Goal: Transaction & Acquisition: Purchase product/service

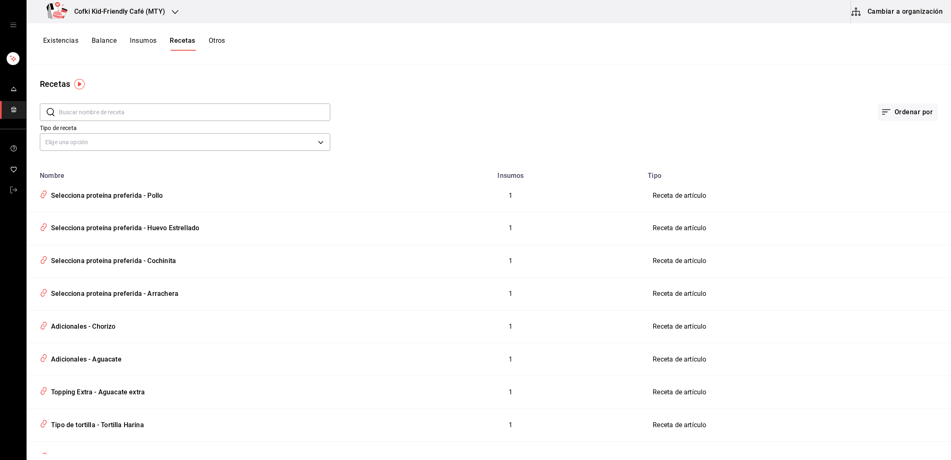
click at [16, 113] on span "mailbox folders" at bounding box center [13, 109] width 7 height 11
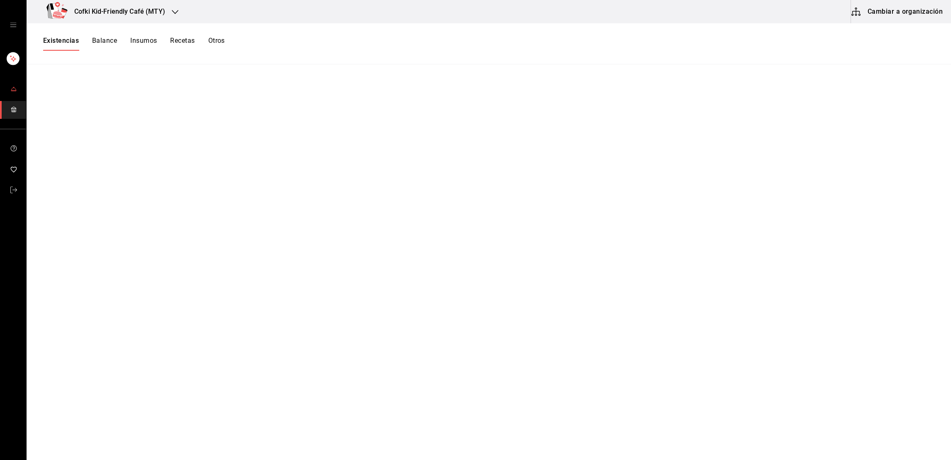
click at [17, 85] on link "mailbox folders" at bounding box center [13, 90] width 26 height 18
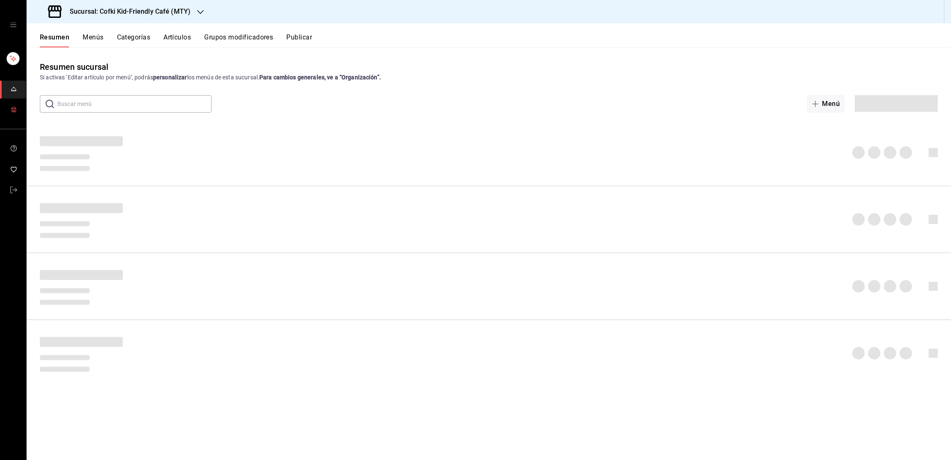
click at [14, 104] on span "mailbox folders" at bounding box center [13, 109] width 7 height 11
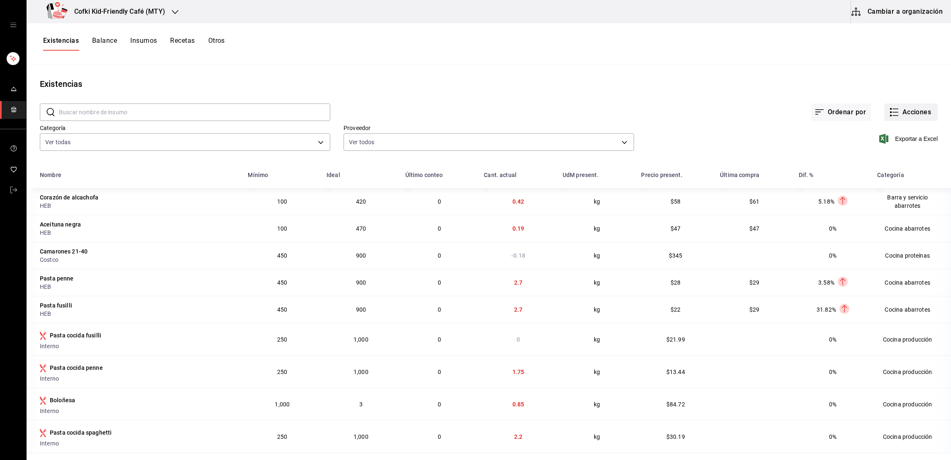
click at [917, 112] on button "Acciones" at bounding box center [912, 111] width 54 height 17
click at [883, 153] on span "Compra" at bounding box center [902, 157] width 70 height 9
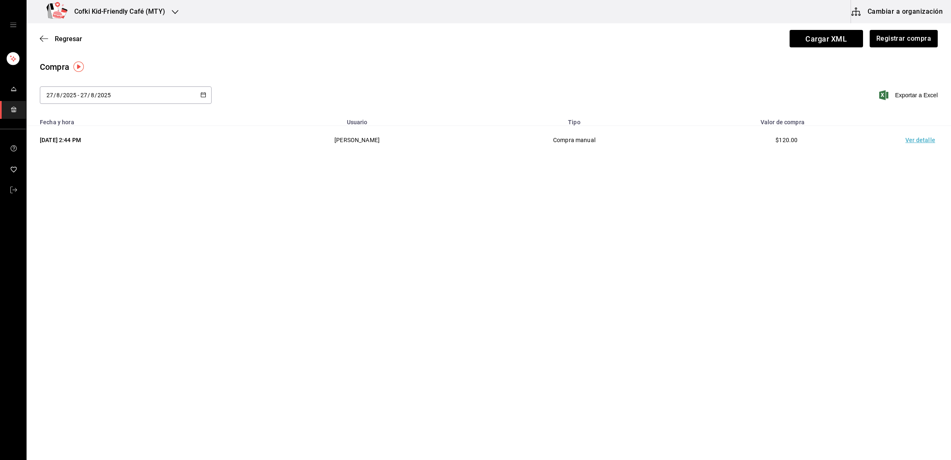
click at [920, 139] on td "Ver detalle" at bounding box center [922, 140] width 58 height 29
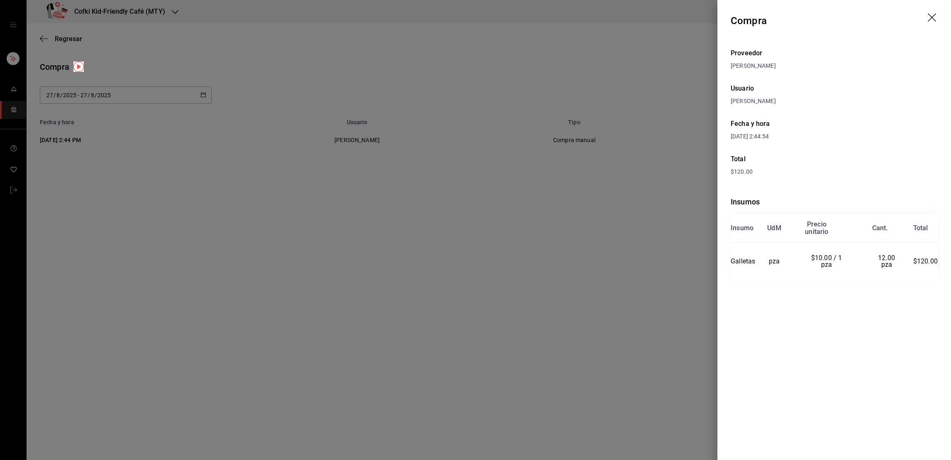
click at [621, 286] on div at bounding box center [475, 230] width 951 height 460
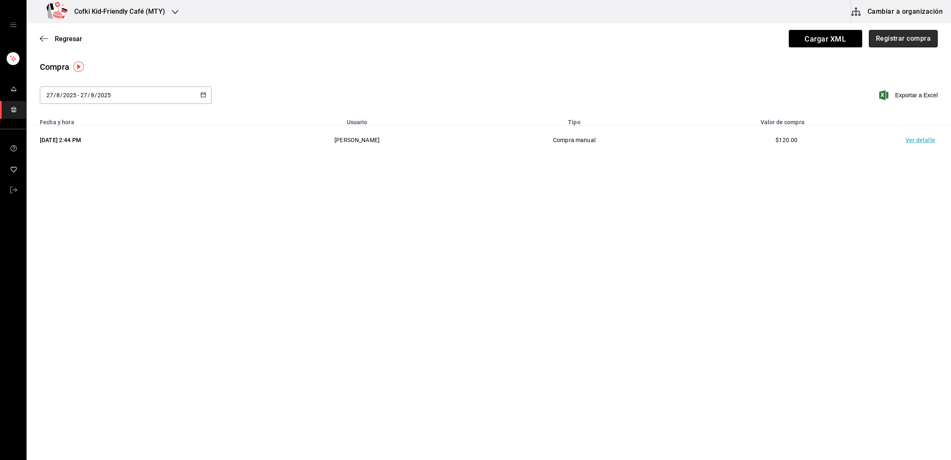
click at [898, 46] on button "Registrar compra" at bounding box center [903, 38] width 69 height 17
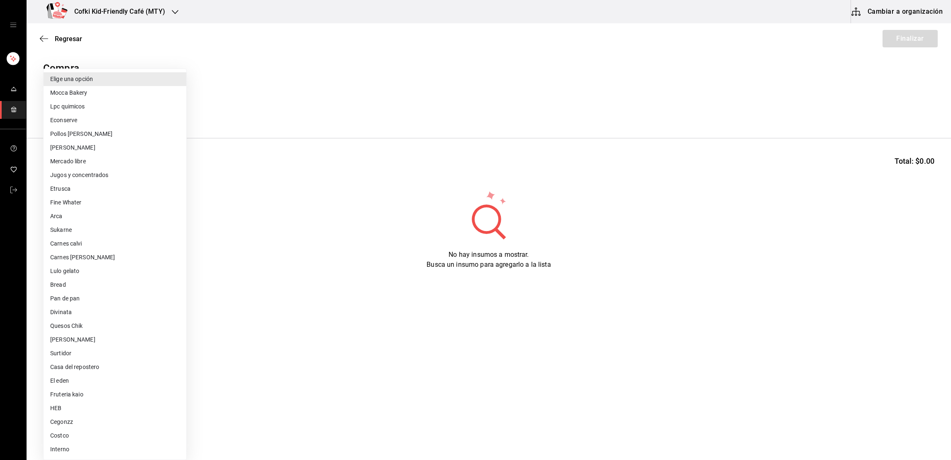
click at [117, 110] on body "Cofki Kid-Friendly Café (MTY) Cambiar a organización Regresar Finalizar Compra …" at bounding box center [475, 206] width 951 height 413
click at [63, 420] on li "Cegonzz" at bounding box center [115, 422] width 143 height 14
type input "cdfd809f-3324-4284-9214-e5a4f0afeb2e"
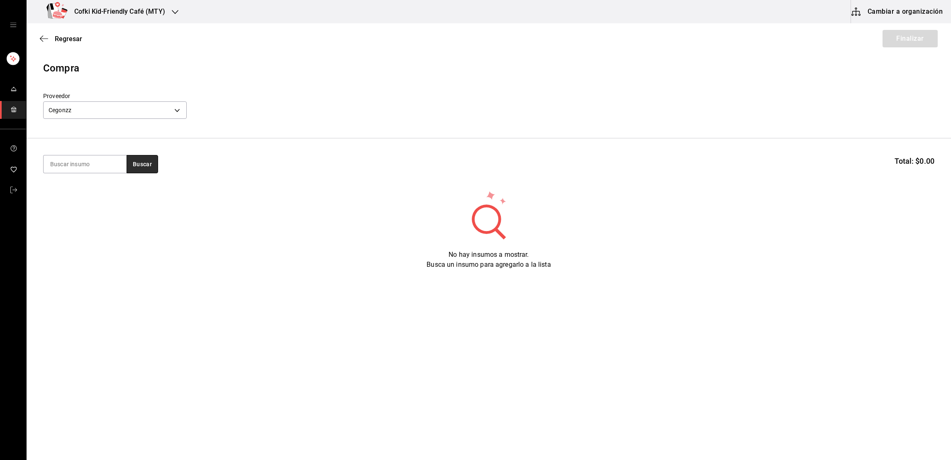
click at [142, 166] on button "Buscar" at bounding box center [143, 164] width 32 height 18
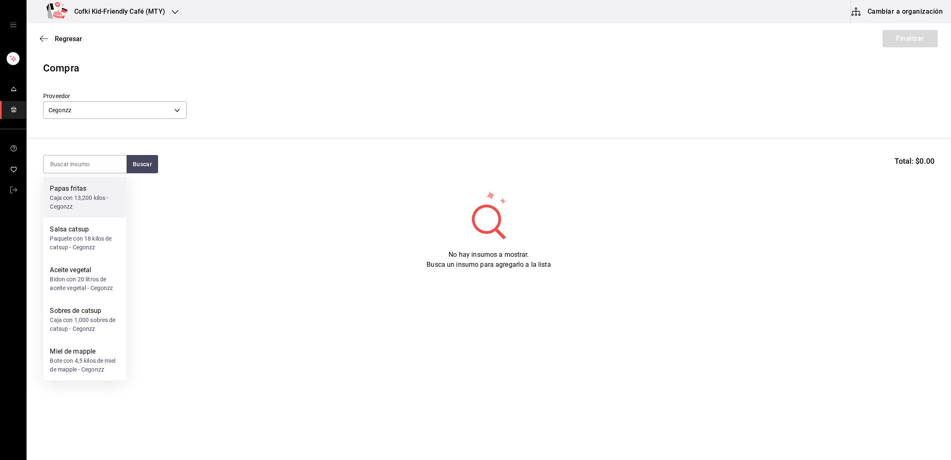
click at [87, 201] on div "Caja con 13,200 kilos - Cegonzz" at bounding box center [85, 201] width 70 height 17
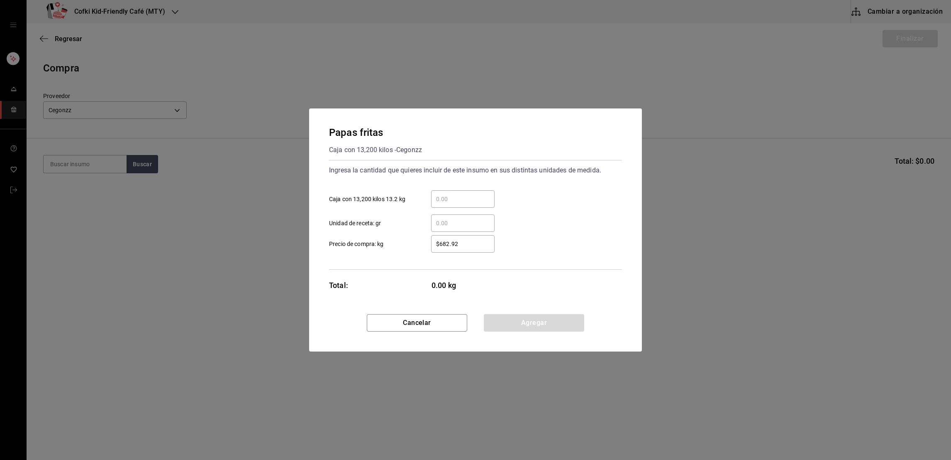
click at [460, 208] on div "​ Unidad de receta: gr" at bounding box center [473, 220] width 300 height 24
click at [457, 202] on input "​ Caja con 13,200 kilos 13.2 kg" at bounding box center [463, 199] width 64 height 10
type input "1"
type input "$793"
click at [547, 204] on div "1 ​ Caja con 13,200 kilos 13.2 kg" at bounding box center [473, 195] width 300 height 24
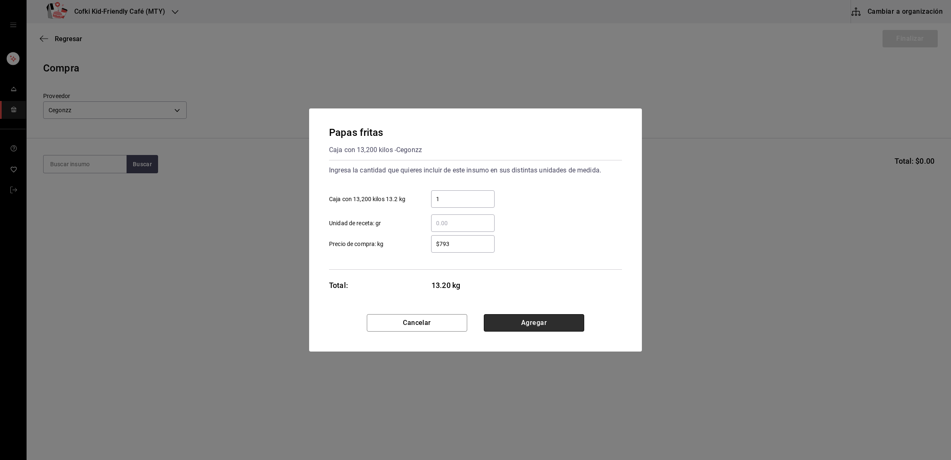
click at [513, 322] on button "Agregar" at bounding box center [534, 322] width 100 height 17
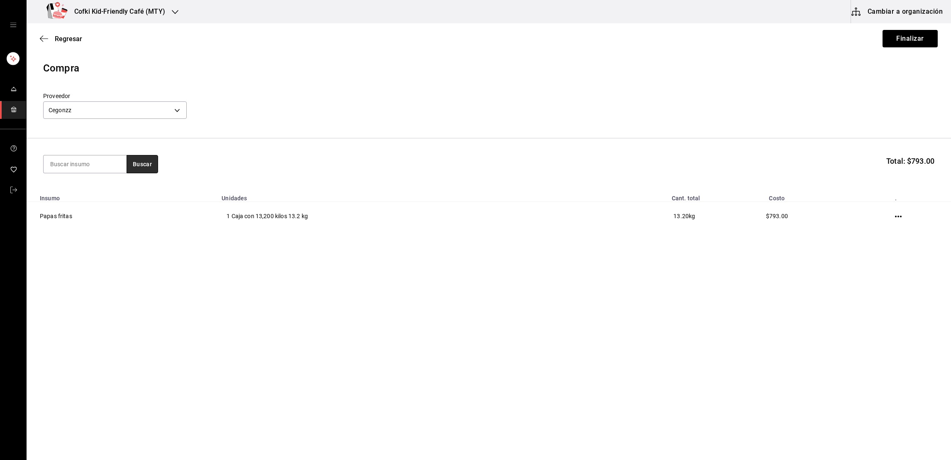
click at [136, 160] on button "Buscar" at bounding box center [143, 164] width 32 height 18
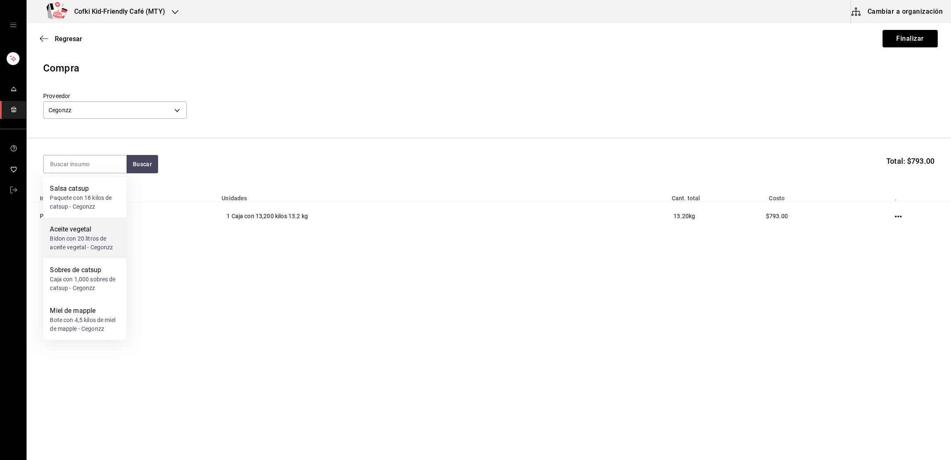
click at [95, 239] on div "Bidon con 20 litros de aceite vegetal - Cegonzz" at bounding box center [85, 242] width 70 height 17
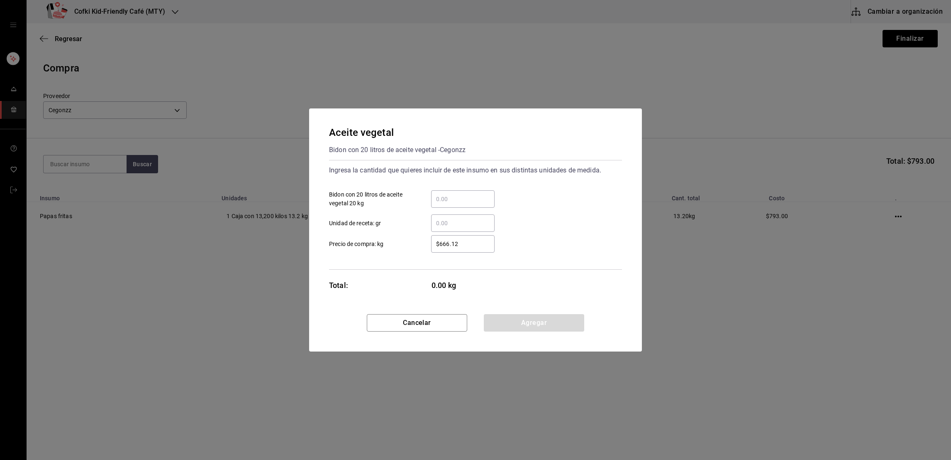
click at [466, 201] on input "​ Bidon con 20 litros de aceite vegetal 20 kg" at bounding box center [463, 199] width 64 height 10
type input "1"
type input "$908"
click at [533, 328] on button "Agregar" at bounding box center [534, 322] width 100 height 17
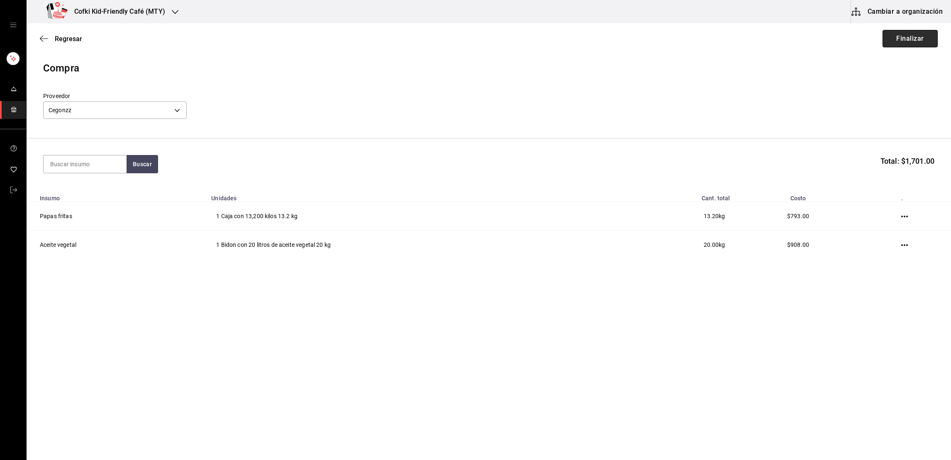
click at [902, 39] on button "Finalizar" at bounding box center [910, 38] width 55 height 17
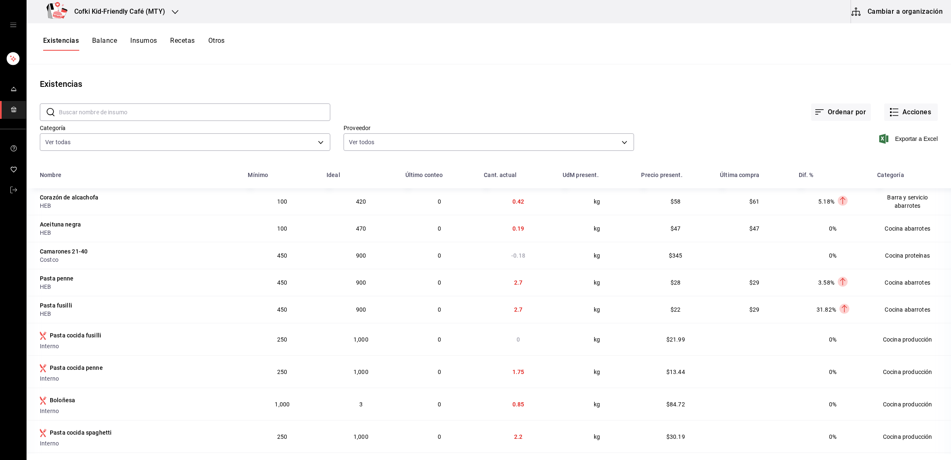
click at [902, 39] on div "Existencias Balance Insumos Recetas Otros" at bounding box center [489, 44] width 925 height 14
click at [902, 112] on button "Acciones" at bounding box center [912, 111] width 54 height 17
click at [885, 158] on span "Compra" at bounding box center [902, 157] width 70 height 9
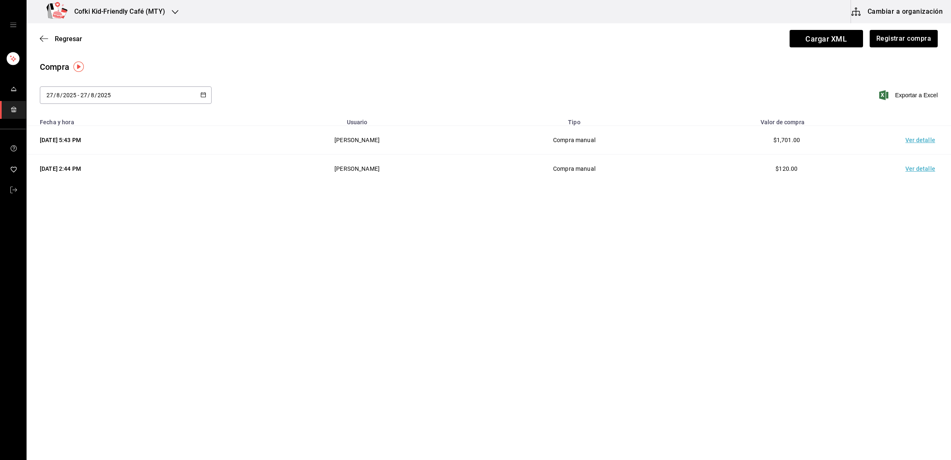
click at [899, 53] on div "Regresar Cargar XML Registrar compra" at bounding box center [489, 38] width 925 height 31
click at [899, 52] on div "Regresar Cargar XML Registrar compra" at bounding box center [489, 38] width 925 height 31
drag, startPoint x: 895, startPoint y: 25, endPoint x: 890, endPoint y: 29, distance: 6.8
click at [890, 29] on div "Regresar Cargar XML Registrar compra" at bounding box center [489, 38] width 925 height 31
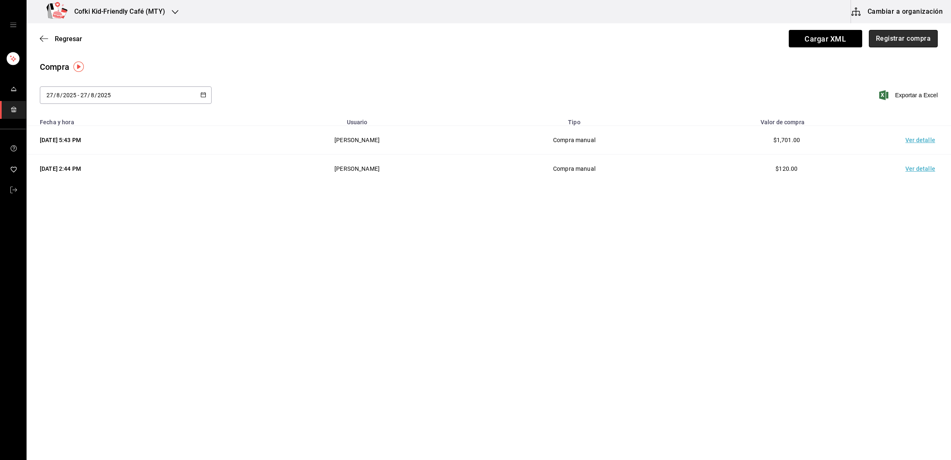
click at [890, 33] on button "Registrar compra" at bounding box center [903, 38] width 69 height 17
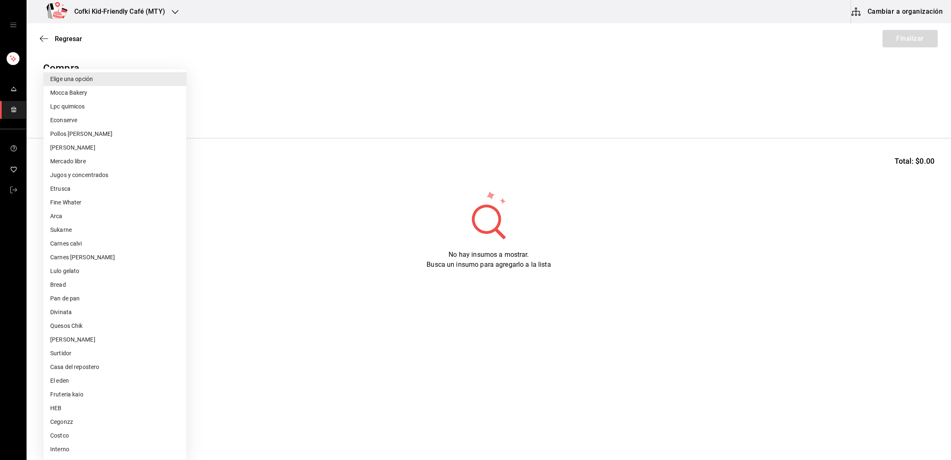
click at [137, 104] on body "Cofki Kid-Friendly Café (MTY) Cambiar a organización Regresar Finalizar Compra …" at bounding box center [475, 206] width 951 height 413
click at [84, 389] on li "Fruteria kaio" at bounding box center [115, 394] width 143 height 14
type input "9879f438-935c-4600-9fdc-ceea3fe8ffa7"
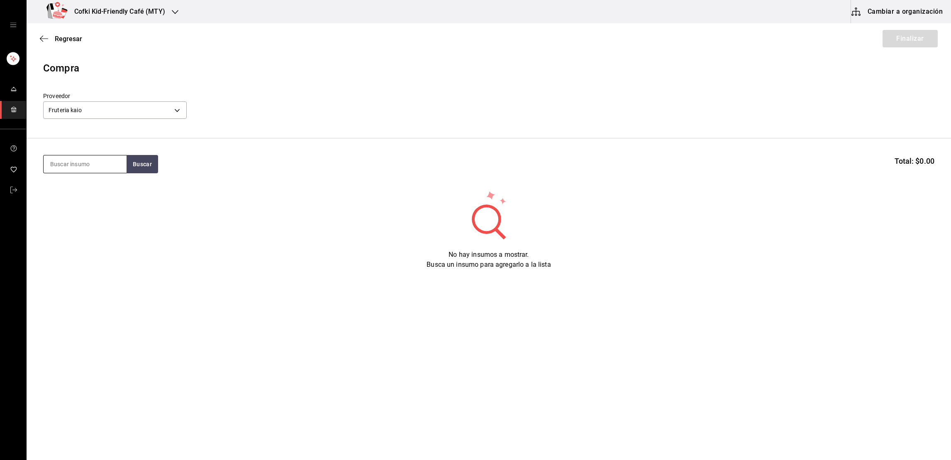
click at [108, 169] on input at bounding box center [85, 163] width 83 height 17
type input "arugula"
click at [133, 165] on button "Buscar" at bounding box center [143, 164] width 32 height 18
click at [104, 205] on div "Domo con 142 gramos con arugula - Fruteria kaio" at bounding box center [85, 201] width 70 height 17
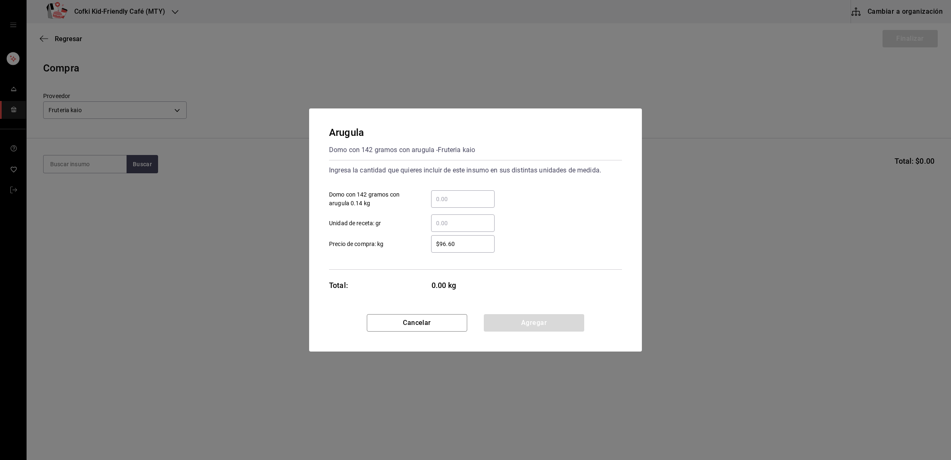
click at [443, 191] on div "​" at bounding box center [463, 198] width 64 height 17
click at [443, 194] on input "​ Domo con 142 gramos con arugula 0.14 kg" at bounding box center [463, 199] width 64 height 10
type input "2"
type input "$98"
click at [487, 201] on input "2" at bounding box center [463, 199] width 64 height 10
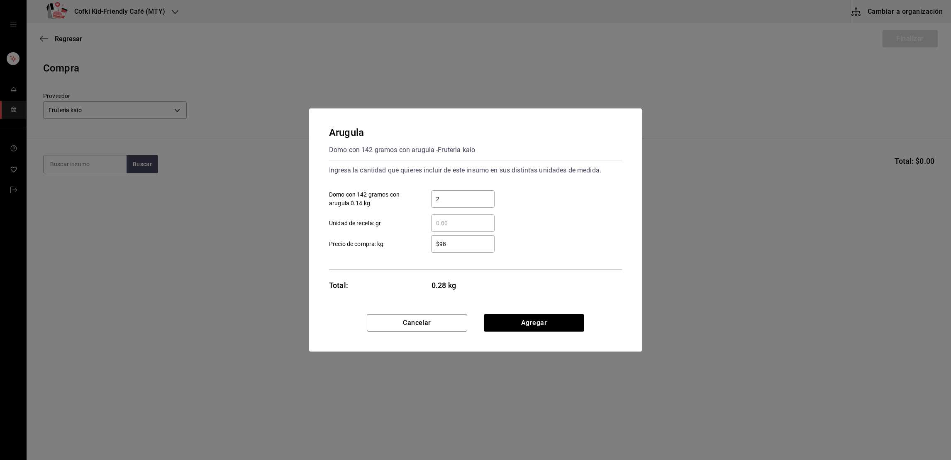
click at [517, 194] on div "2 ​ Domo con 142 gramos con arugula 0.14 kg" at bounding box center [473, 195] width 300 height 24
click at [527, 327] on button "Agregar" at bounding box center [534, 322] width 100 height 17
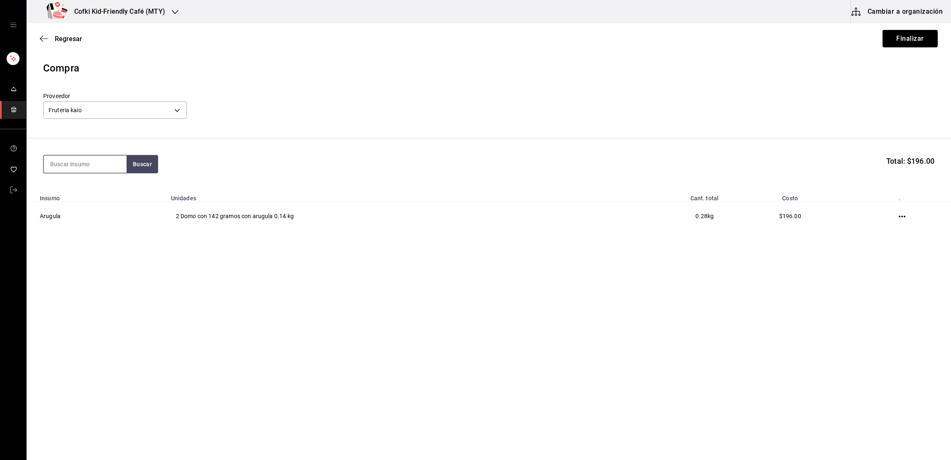
click at [93, 168] on input at bounding box center [85, 163] width 83 height 17
type input "brocoli"
click at [144, 160] on button "Buscar" at bounding box center [143, 164] width 32 height 18
click at [78, 184] on div "Brocoli" at bounding box center [85, 188] width 70 height 10
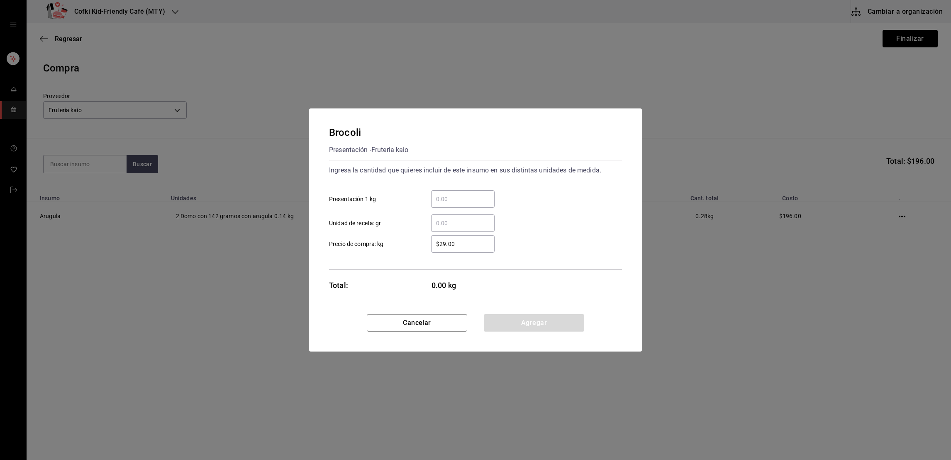
click at [448, 188] on div "​ Presentación 1 kg" at bounding box center [473, 195] width 300 height 24
click at [448, 197] on input "​ Presentación 1 kg" at bounding box center [463, 199] width 64 height 10
type input "1.57"
type input "$35"
click at [521, 209] on div "​ Unidad de receta: gr" at bounding box center [473, 220] width 300 height 24
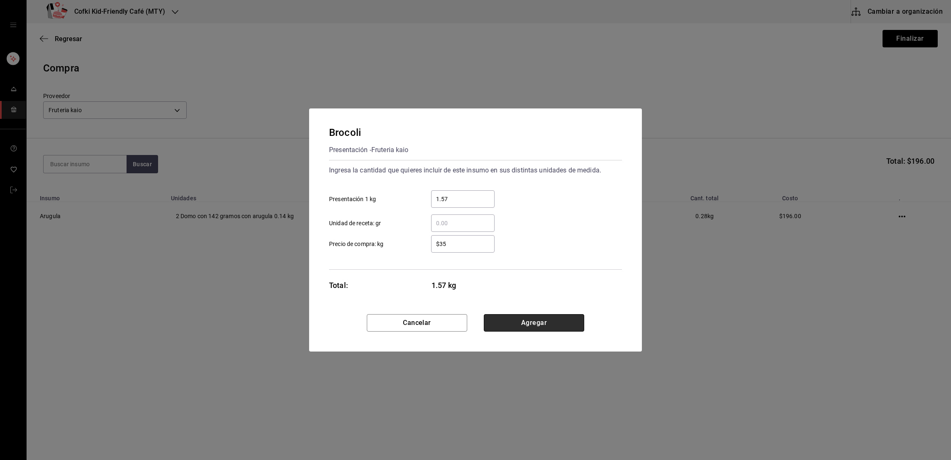
click at [536, 328] on button "Agregar" at bounding box center [534, 322] width 100 height 17
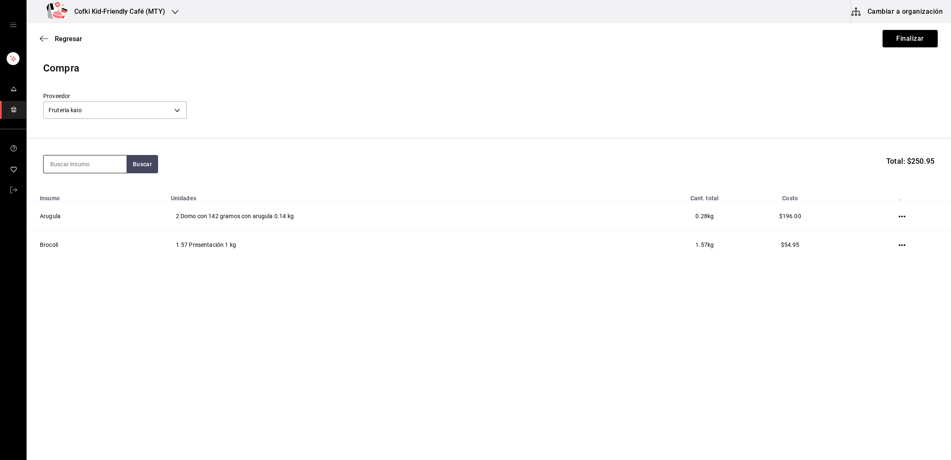
click at [91, 161] on input at bounding box center [85, 163] width 83 height 17
type input "cebolla morada"
click at [140, 168] on button "Buscar" at bounding box center [143, 164] width 32 height 18
click at [112, 198] on div "Presentación - Fruteria kaio" at bounding box center [85, 201] width 70 height 17
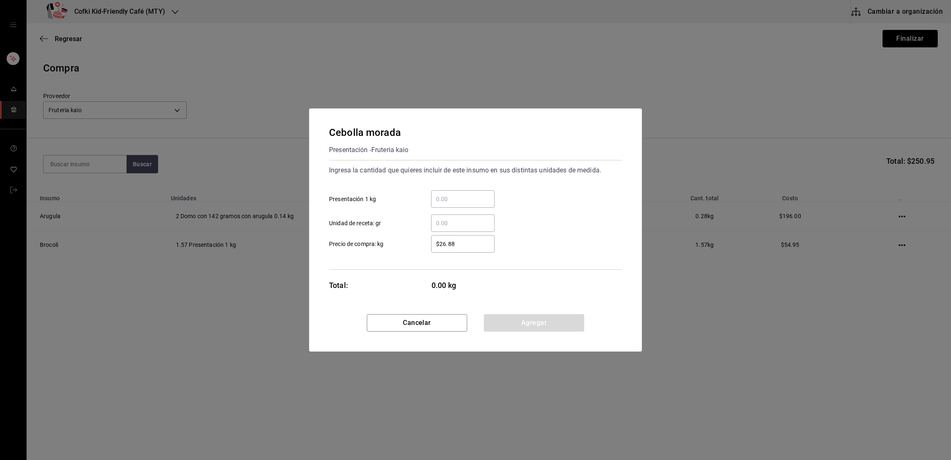
click at [442, 199] on input "​ Presentación 1 kg" at bounding box center [463, 199] width 64 height 10
type input "4.14"
type input "$18"
click at [546, 219] on div "​ Unidad de receta: gr" at bounding box center [473, 220] width 300 height 24
click at [523, 324] on button "Agregar" at bounding box center [534, 322] width 100 height 17
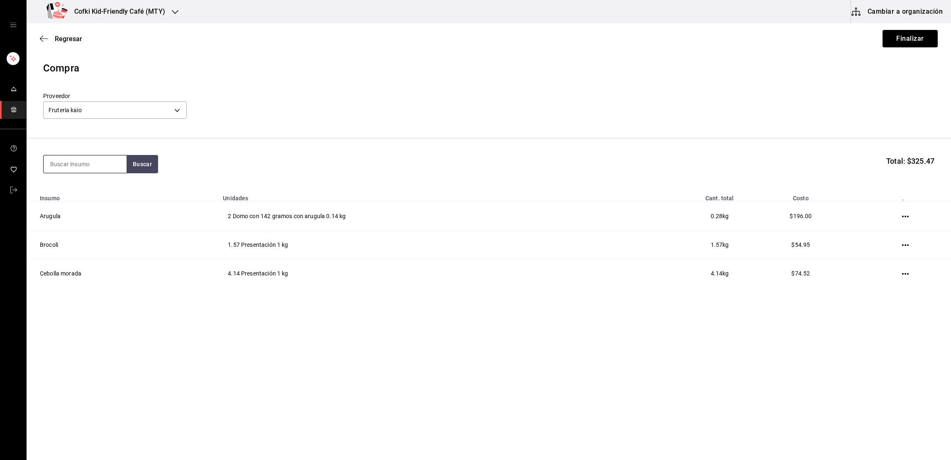
click at [94, 160] on input at bounding box center [85, 163] width 83 height 17
type input "betabel"
click at [138, 166] on button "Buscar" at bounding box center [143, 164] width 32 height 18
click at [105, 186] on div "Betabel" at bounding box center [85, 188] width 70 height 10
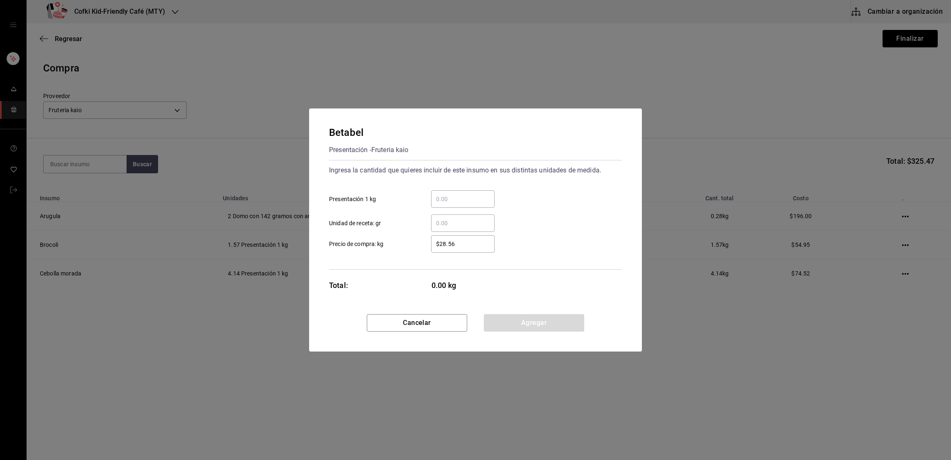
click at [479, 200] on input "​ Presentación 1 kg" at bounding box center [463, 199] width 64 height 10
type input "2.23"
type input "$42"
click at [513, 208] on div "​ Unidad de receta: gr" at bounding box center [473, 220] width 300 height 24
click at [533, 324] on button "Agregar" at bounding box center [534, 322] width 100 height 17
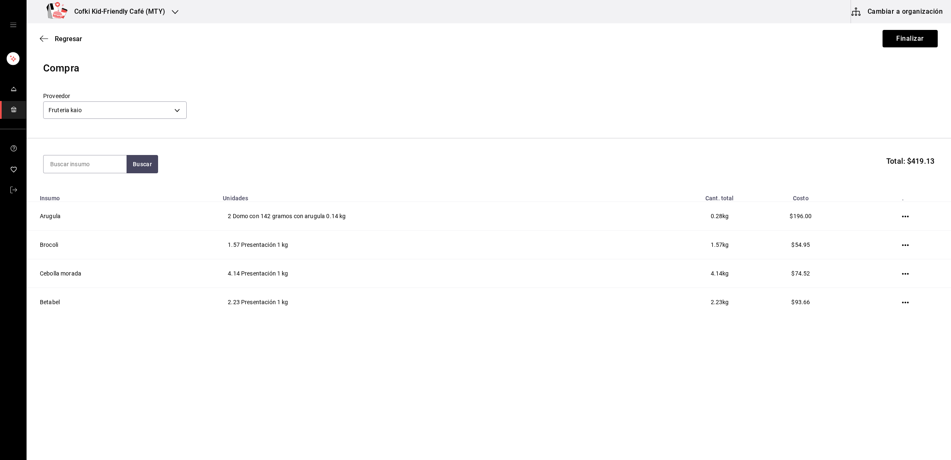
click at [533, 324] on div "Compra Proveedor Fruteria kaio 9879f438-935c-4600-9fdc-ceea3fe8ffa7 Buscar Tota…" at bounding box center [489, 195] width 925 height 269
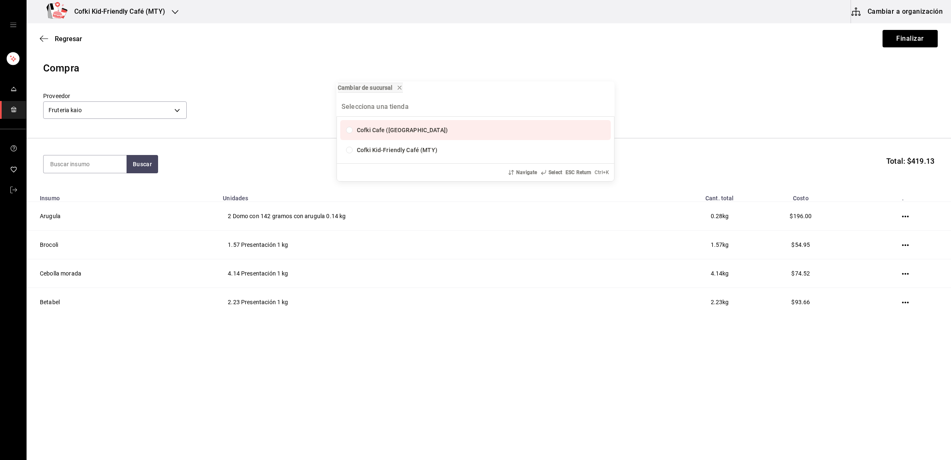
click at [84, 165] on div "Cambiar de sucursal Cofki Cafe ([GEOGRAPHIC_DATA]) Cofki Kid-Friendly Café (MTY…" at bounding box center [475, 230] width 951 height 460
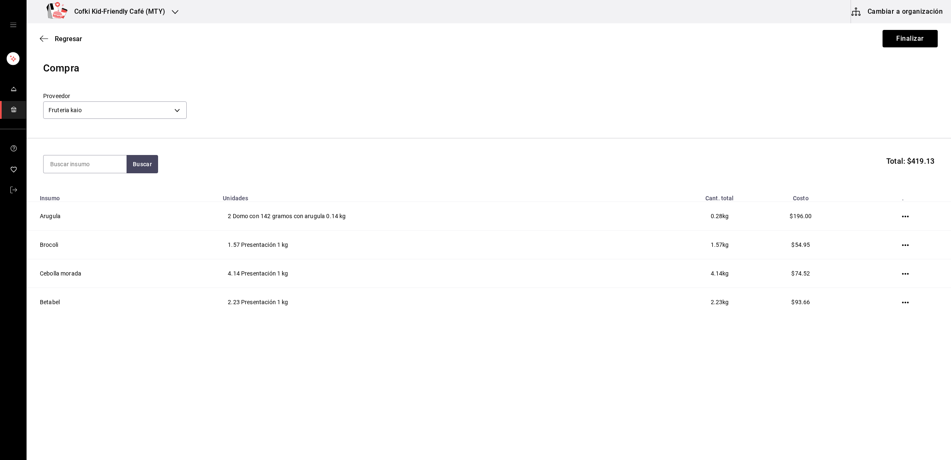
click at [84, 165] on input at bounding box center [85, 163] width 83 height 17
type input "agua"
click at [137, 174] on section "agua Buscar Total: $419.13" at bounding box center [489, 163] width 925 height 51
click at [138, 169] on button "Buscar" at bounding box center [143, 164] width 32 height 18
click at [95, 188] on div "Aguacate" at bounding box center [85, 188] width 70 height 10
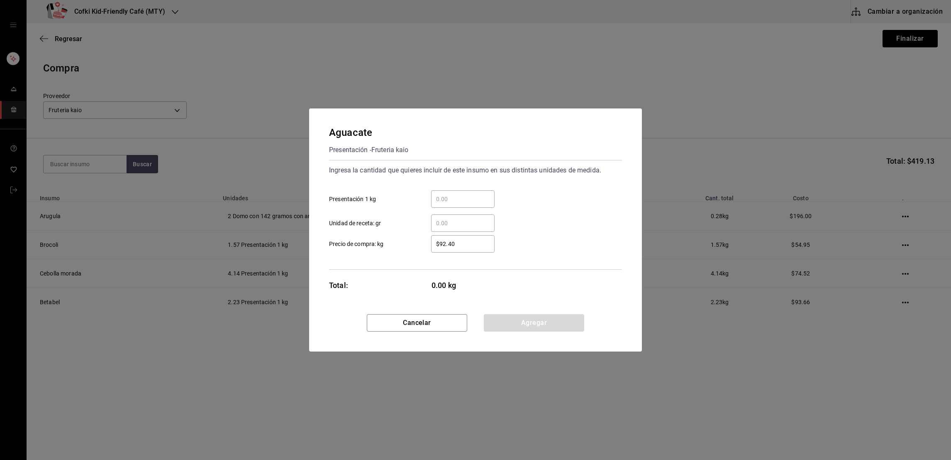
click at [460, 200] on input "​ Presentación 1 kg" at bounding box center [463, 199] width 64 height 10
type input "2.43"
type input "$63"
click at [545, 202] on div "2.43 ​ Presentación 1 kg" at bounding box center [473, 195] width 300 height 24
click at [543, 317] on button "Agregar" at bounding box center [534, 322] width 100 height 17
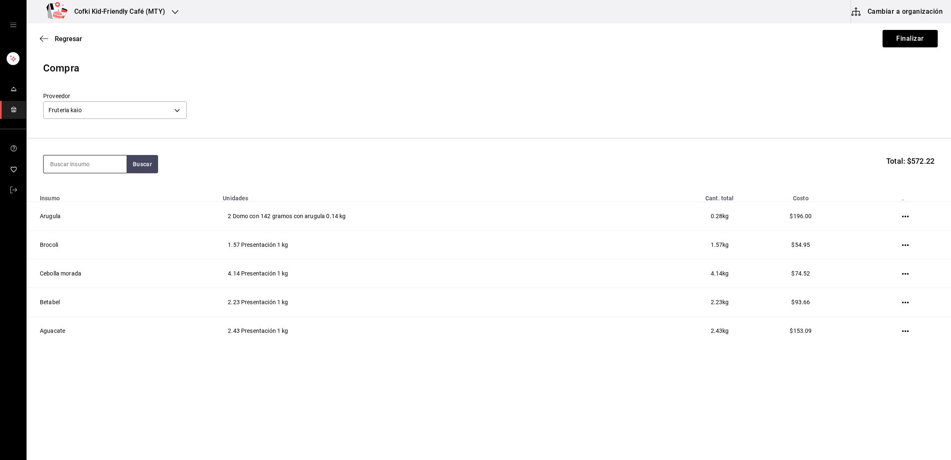
click at [117, 163] on input at bounding box center [85, 163] width 83 height 17
type input "r"
type input "tomate"
click at [147, 165] on button "Buscar" at bounding box center [143, 164] width 32 height 18
click at [93, 244] on div "Domo con 280 gramos - Fruteria kaio" at bounding box center [85, 242] width 70 height 17
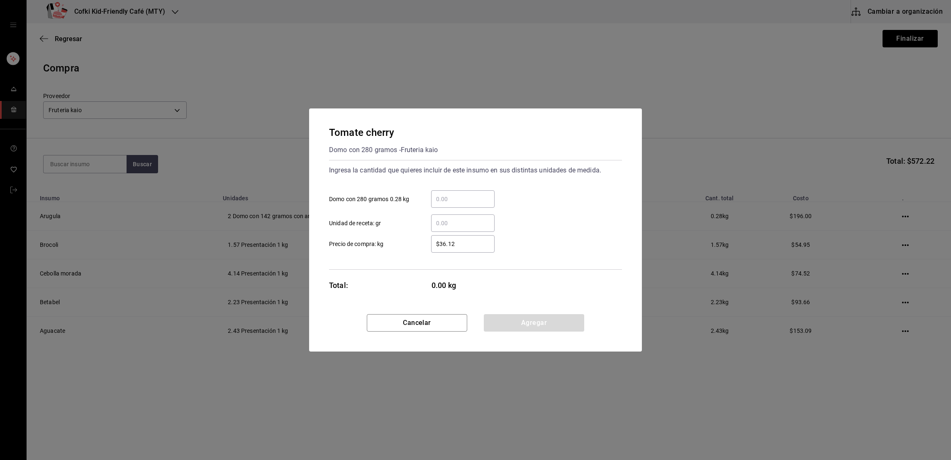
click at [462, 192] on div "​" at bounding box center [463, 198] width 64 height 17
click at [462, 194] on input "​ Domo con 280 gramos 0.28 kg" at bounding box center [463, 199] width 64 height 10
type input "3"
type input "$39"
click at [516, 210] on div "​ Unidad de receta: gr" at bounding box center [473, 220] width 300 height 24
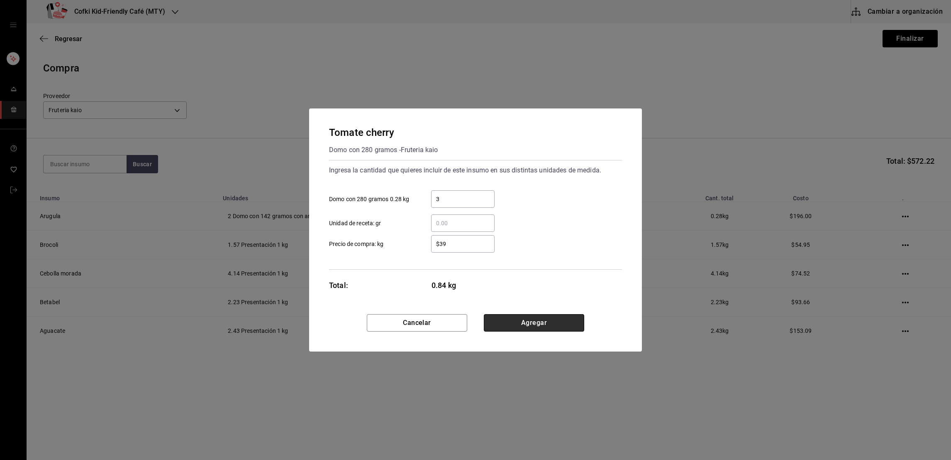
click at [532, 319] on button "Agregar" at bounding box center [534, 322] width 100 height 17
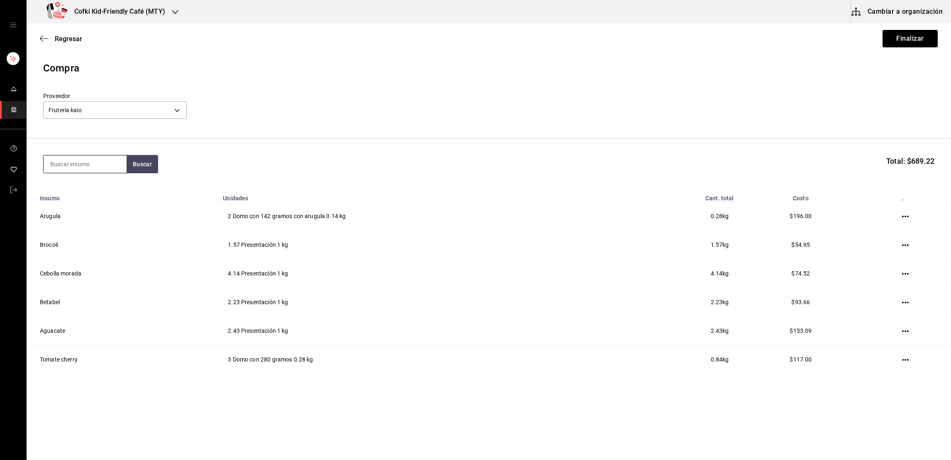
click at [91, 166] on input at bounding box center [85, 163] width 83 height 17
click at [149, 166] on button "Buscar" at bounding box center [143, 164] width 32 height 18
type input "calaba"
click at [150, 166] on button "Buscar" at bounding box center [143, 164] width 32 height 18
click at [73, 179] on div "Calabaza Presentación - Fruteria kaio" at bounding box center [84, 197] width 83 height 41
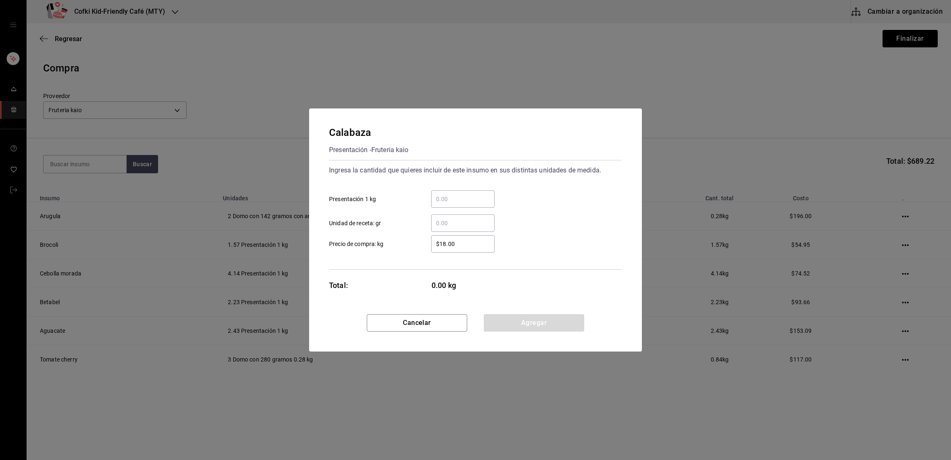
click at [438, 201] on input "​ Presentación 1 kg" at bounding box center [463, 199] width 64 height 10
type input "1.44"
type input "$39"
click at [507, 213] on div "​ Unidad de receta: gr" at bounding box center [473, 220] width 300 height 24
click at [518, 314] on button "Agregar" at bounding box center [534, 322] width 100 height 17
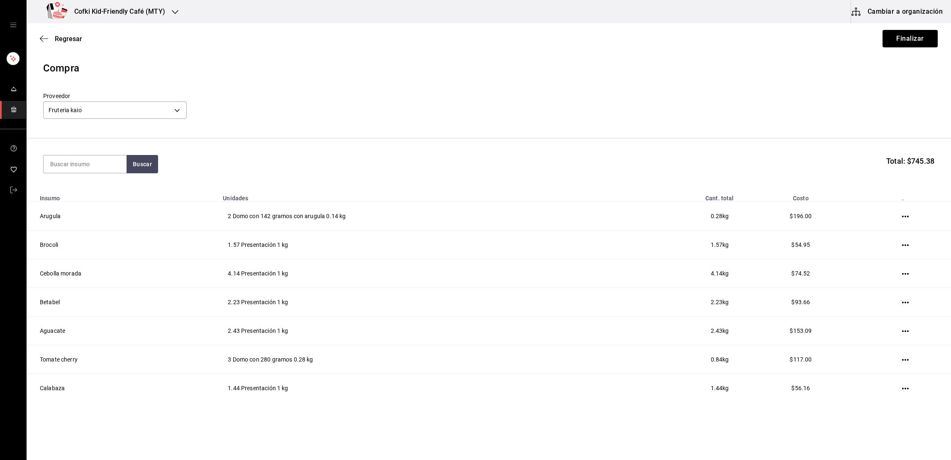
scroll to position [16, 0]
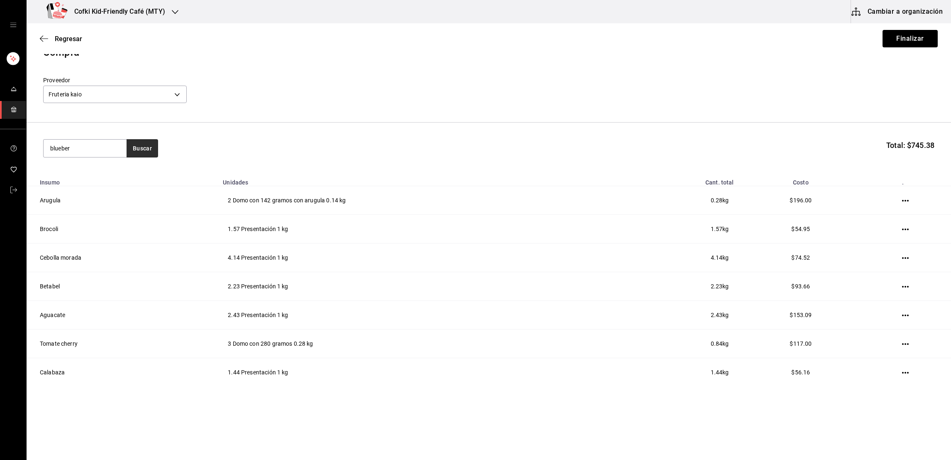
type input "blueber"
click at [155, 145] on button "Buscar" at bounding box center [143, 148] width 32 height 18
click at [103, 189] on div "Domo con 180 gramos de blueberry - Fruteria kaio" at bounding box center [85, 185] width 70 height 17
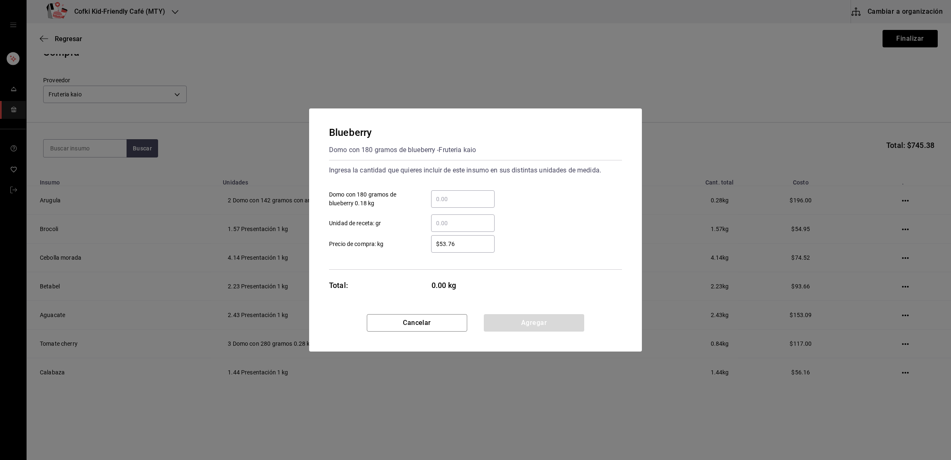
click at [467, 201] on input "​ Domo con 180 gramos de blueberry 0.18 kg" at bounding box center [463, 199] width 64 height 10
type input "2"
type input "$64"
click at [530, 222] on div "​ Unidad de receta: gr" at bounding box center [473, 220] width 300 height 24
click at [527, 317] on button "Agregar" at bounding box center [534, 322] width 100 height 17
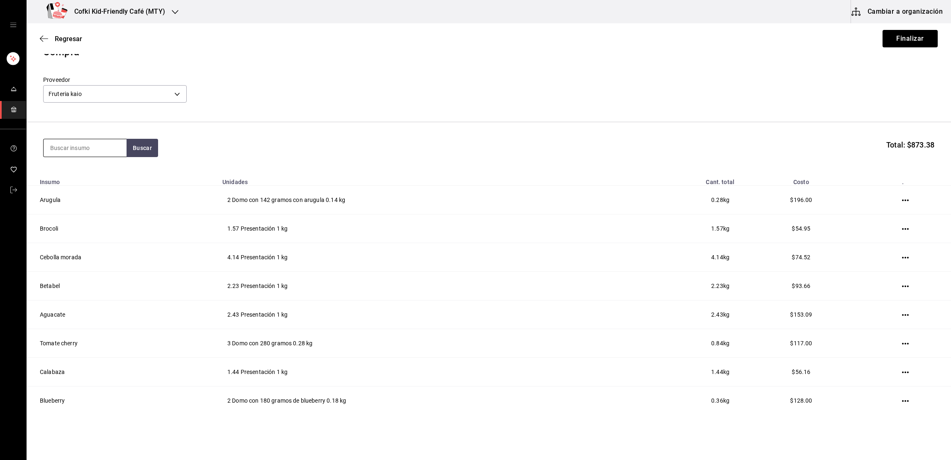
click at [96, 145] on input at bounding box center [85, 147] width 83 height 17
type input "papa"
click at [131, 147] on button "Buscar" at bounding box center [143, 148] width 32 height 18
click at [94, 182] on div "Presentación - Fruteria kaio" at bounding box center [85, 185] width 70 height 17
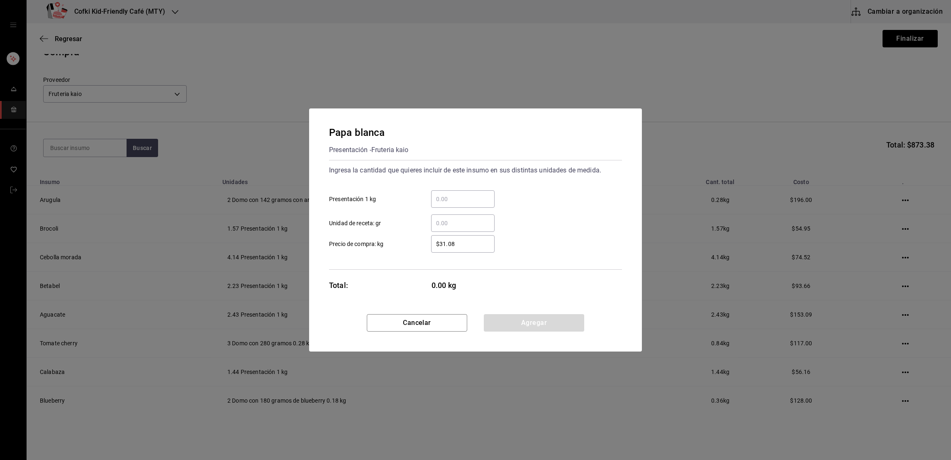
click at [450, 201] on input "​ Presentación 1 kg" at bounding box center [463, 199] width 64 height 10
type input "1.45"
type input "$31"
click at [517, 205] on div "1.45 ​ Presentación 1 kg" at bounding box center [473, 195] width 300 height 24
click at [524, 324] on button "Agregar" at bounding box center [534, 322] width 100 height 17
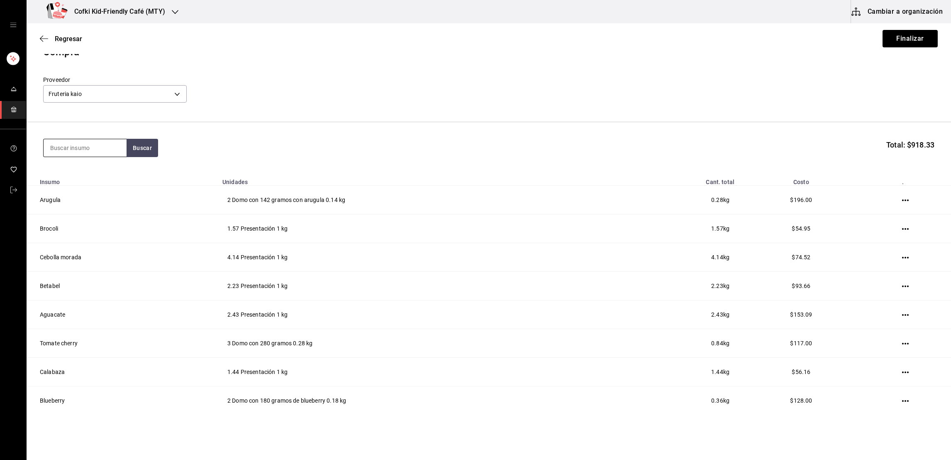
click at [92, 144] on input at bounding box center [85, 147] width 83 height 17
type input "sal"
click at [138, 152] on button "Buscar" at bounding box center [143, 148] width 32 height 18
click at [71, 218] on div "Paquete con 1 kilo de sal - Fruteria kaio" at bounding box center [85, 226] width 70 height 17
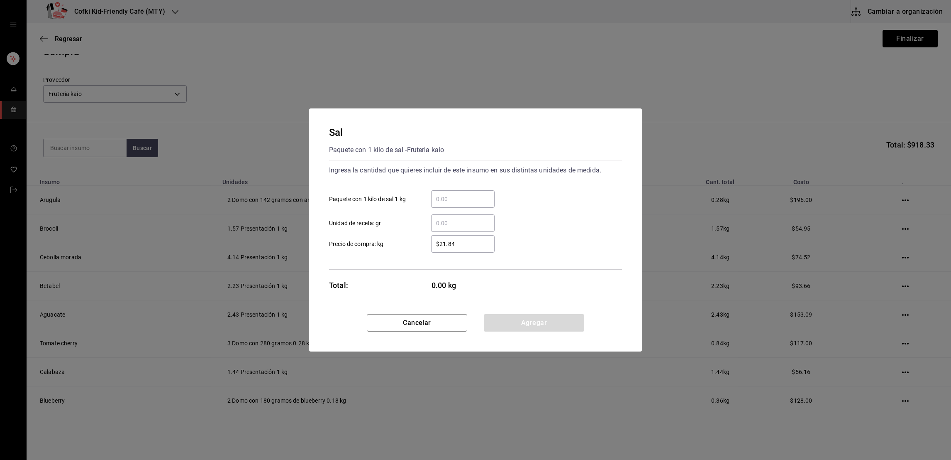
click at [440, 210] on div "​ Unidad de receta: gr" at bounding box center [473, 220] width 300 height 24
click at [447, 201] on input "​ Paquete con 1 kilo de sal 1 kg" at bounding box center [463, 199] width 64 height 10
type input "2"
type input "$22"
click at [544, 170] on div "Ingresa la cantidad que quieres incluir de este insumo en sus distintas unidade…" at bounding box center [475, 170] width 293 height 13
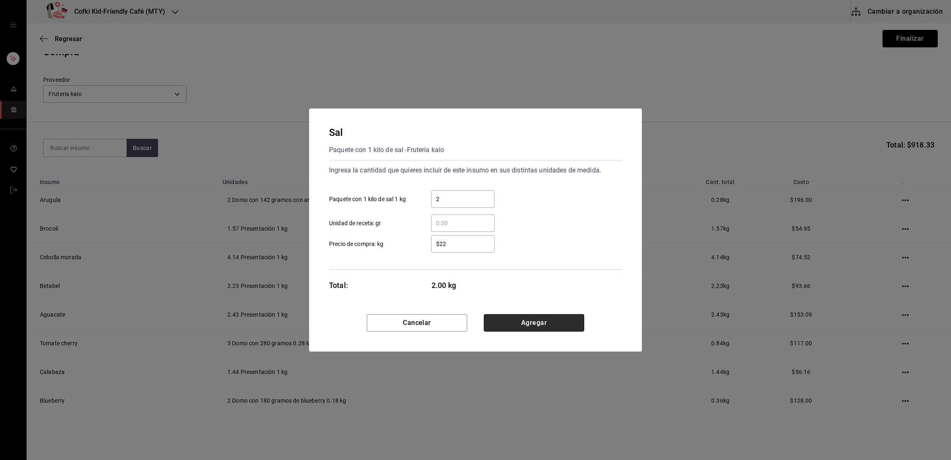
click at [524, 323] on button "Agregar" at bounding box center [534, 322] width 100 height 17
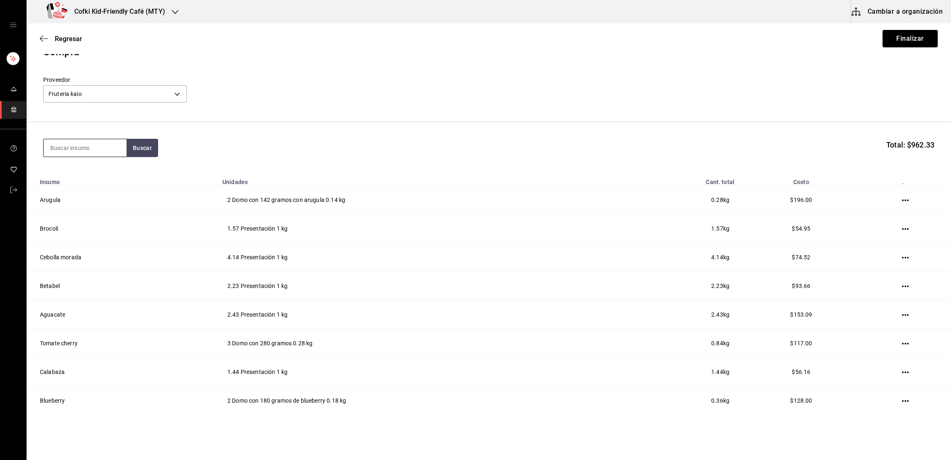
click at [50, 149] on input at bounding box center [85, 147] width 83 height 17
type input "azucar"
click at [141, 154] on button "Buscar" at bounding box center [143, 148] width 32 height 18
click at [83, 220] on div "Bolsa con 1 kilo de azucar refinada - Fruteria kaio" at bounding box center [85, 226] width 70 height 17
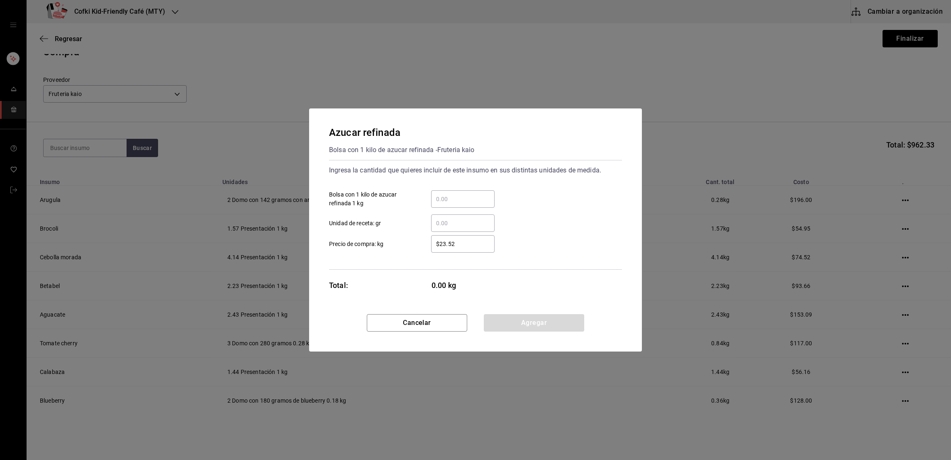
click at [450, 201] on input "​ Bolsa con 1 kilo de azucar refinada 1 kg" at bounding box center [463, 199] width 64 height 10
type input "2"
type input "$39"
click at [537, 211] on div "​ Unidad de receta: gr" at bounding box center [473, 220] width 300 height 24
click at [542, 315] on button "Agregar" at bounding box center [534, 322] width 100 height 17
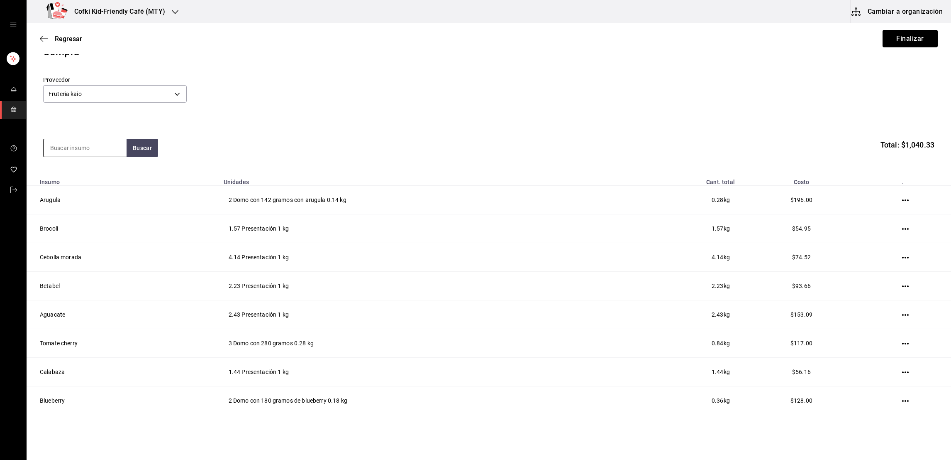
click at [107, 152] on input at bounding box center [85, 147] width 83 height 17
type input "arroz"
click at [148, 148] on button "Buscar" at bounding box center [143, 148] width 32 height 18
click at [94, 178] on div "Presentación - Fruteria kaio" at bounding box center [85, 185] width 70 height 17
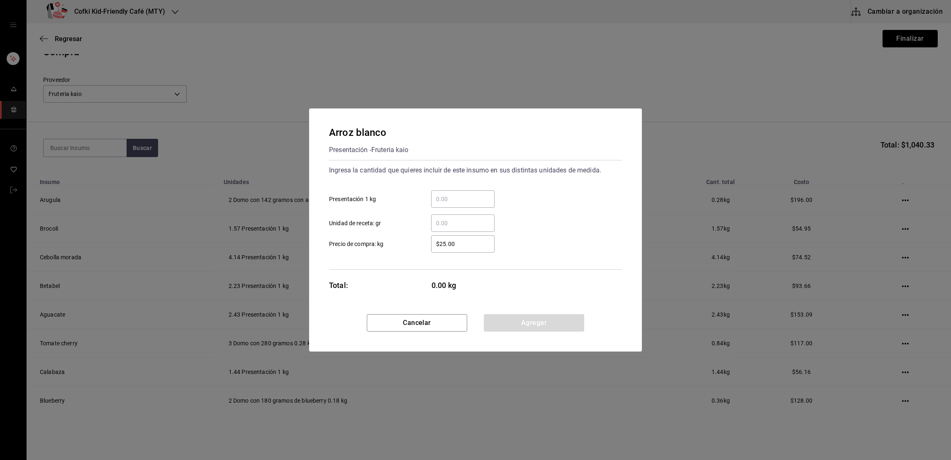
click at [452, 199] on input "​ Presentación 1 kg" at bounding box center [463, 199] width 64 height 10
type input "1.98"
click at [455, 244] on input "$25.00" at bounding box center [463, 244] width 64 height 10
type input "$36"
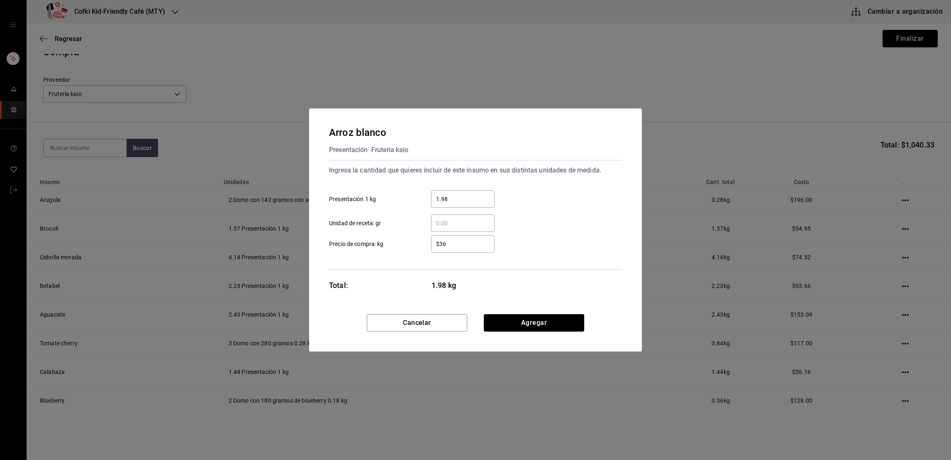
click at [526, 234] on div "$36 ​ Precio de compra: kg" at bounding box center [473, 240] width 300 height 24
click at [541, 322] on button "Agregar" at bounding box center [534, 322] width 100 height 17
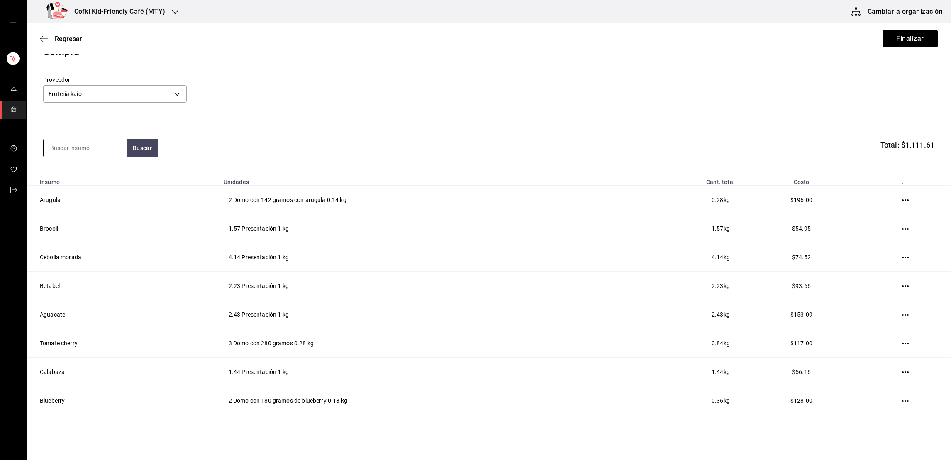
click at [81, 145] on input at bounding box center [85, 147] width 83 height 17
type input "champi"
click at [146, 149] on button "Buscar" at bounding box center [143, 148] width 32 height 18
click at [86, 176] on div "Champiñones" at bounding box center [85, 172] width 70 height 10
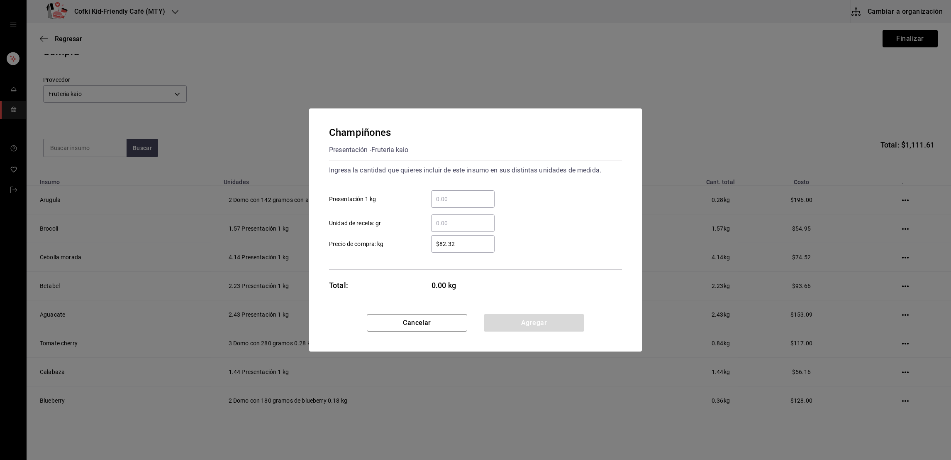
click at [450, 205] on div "​" at bounding box center [463, 198] width 64 height 17
click at [450, 204] on input "​ Presentación 1 kg" at bounding box center [463, 199] width 64 height 10
type input "1.05"
type input "$106"
click at [542, 319] on button "Agregar" at bounding box center [534, 322] width 100 height 17
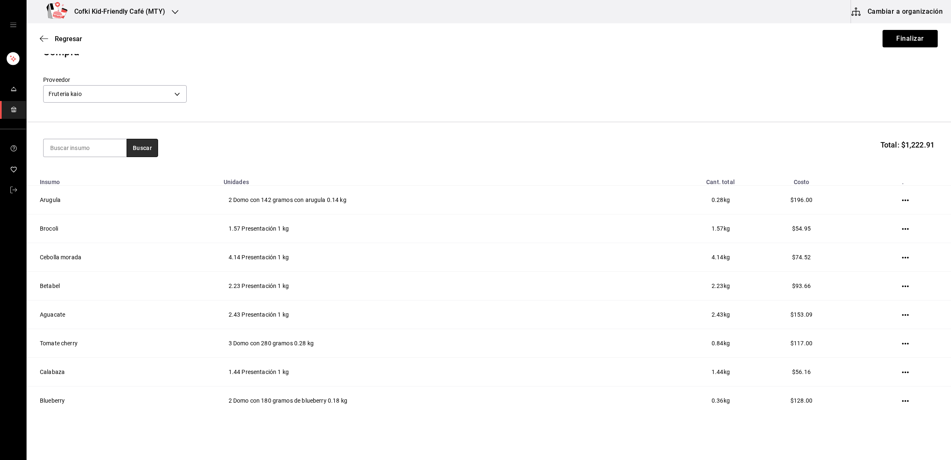
click at [129, 154] on button "Buscar" at bounding box center [143, 148] width 32 height 18
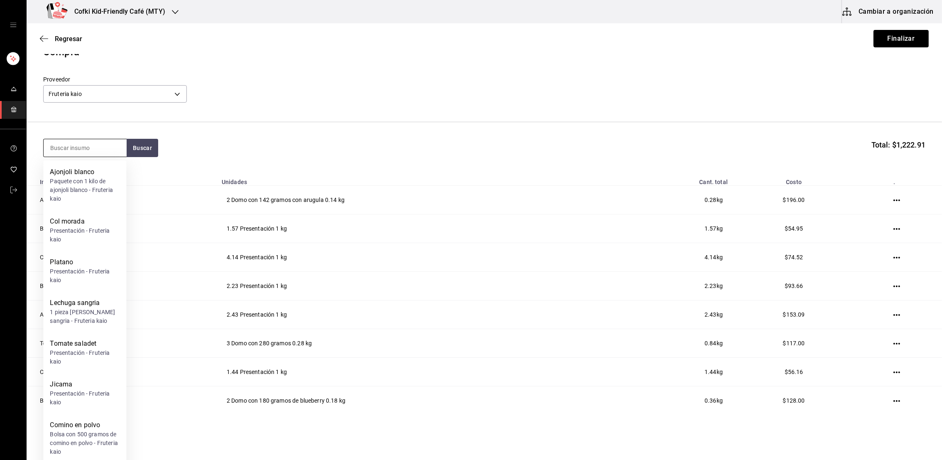
click at [110, 150] on input at bounding box center [85, 147] width 83 height 17
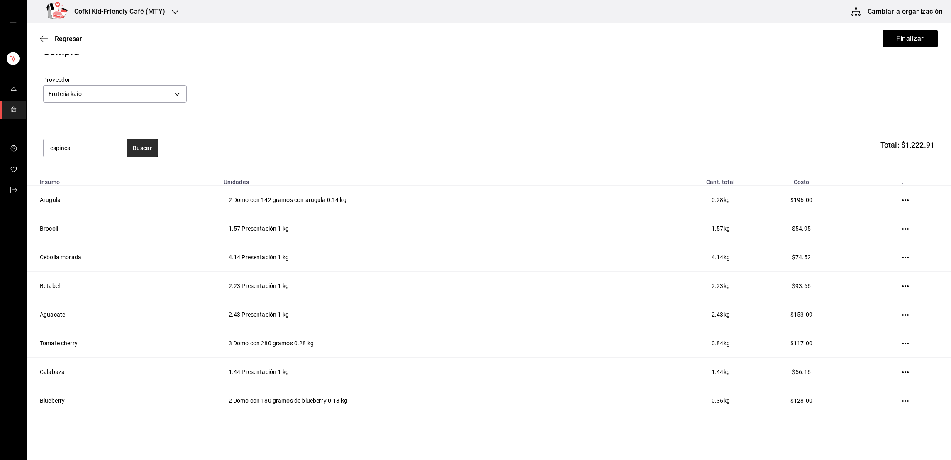
click at [141, 149] on button "Buscar" at bounding box center [143, 148] width 32 height 18
drag, startPoint x: 89, startPoint y: 149, endPoint x: 25, endPoint y: 149, distance: 63.5
click at [25, 149] on div "Cofki Kid-Friendly Café (MTY) Cambiar a organización Regresar Finalizar Compra …" at bounding box center [475, 206] width 951 height 413
type input "espina"
click at [132, 139] on button "Buscar" at bounding box center [143, 148] width 32 height 18
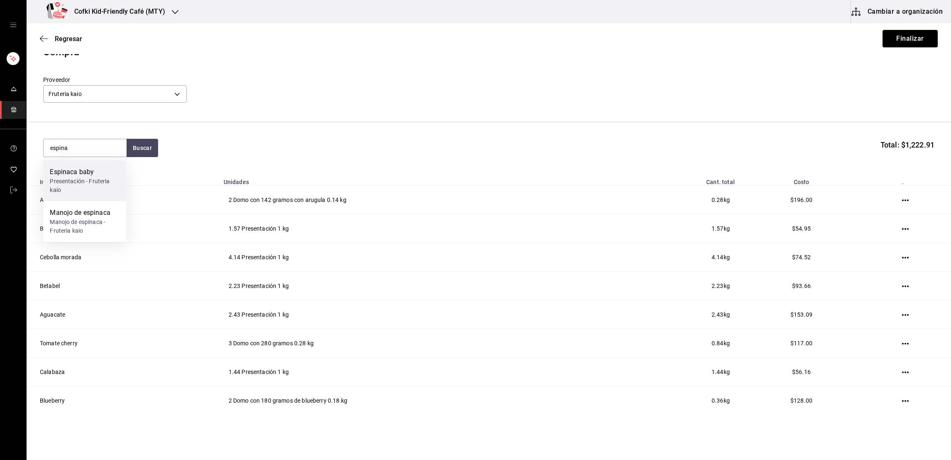
click at [86, 170] on div "Espinaca baby" at bounding box center [85, 172] width 70 height 10
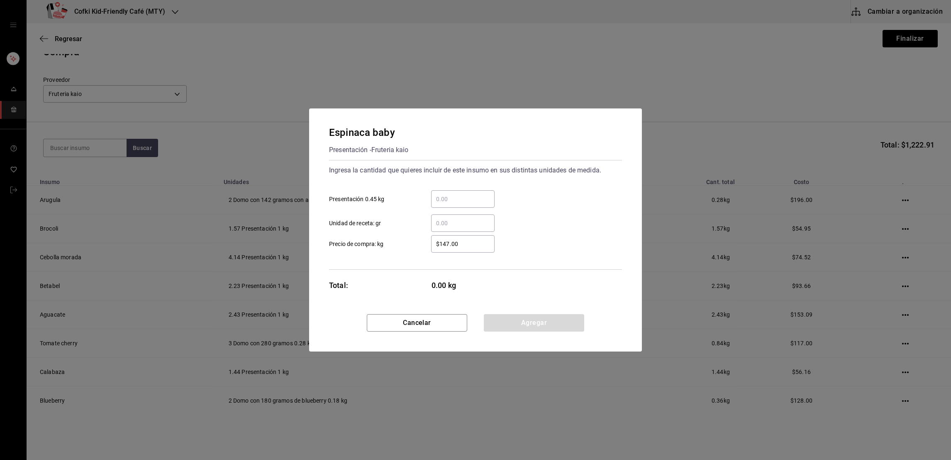
click at [453, 208] on div "​ Unidad de receta: gr" at bounding box center [473, 220] width 300 height 24
click at [453, 201] on input "​ Presentación 0.45 kg" at bounding box center [463, 199] width 64 height 10
type input "1"
type input "$70"
click at [555, 229] on div "$70 ​ Precio de compra: kg" at bounding box center [473, 240] width 300 height 24
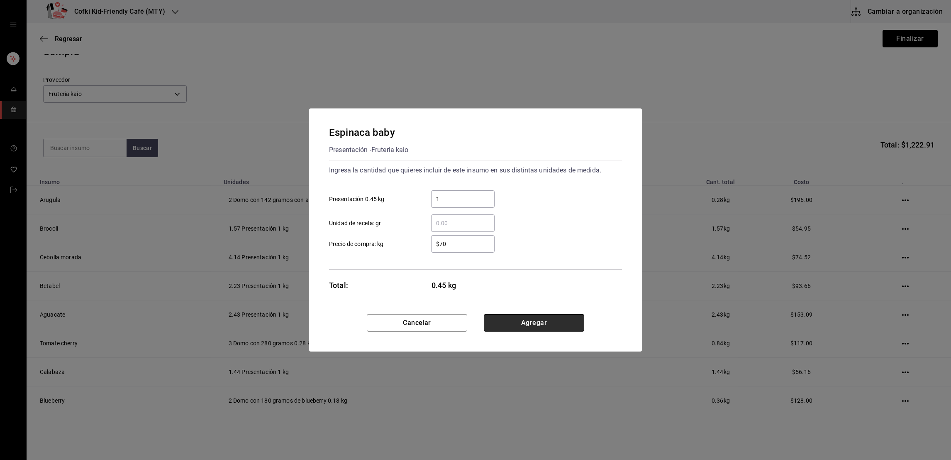
click at [523, 315] on button "Agregar" at bounding box center [534, 322] width 100 height 17
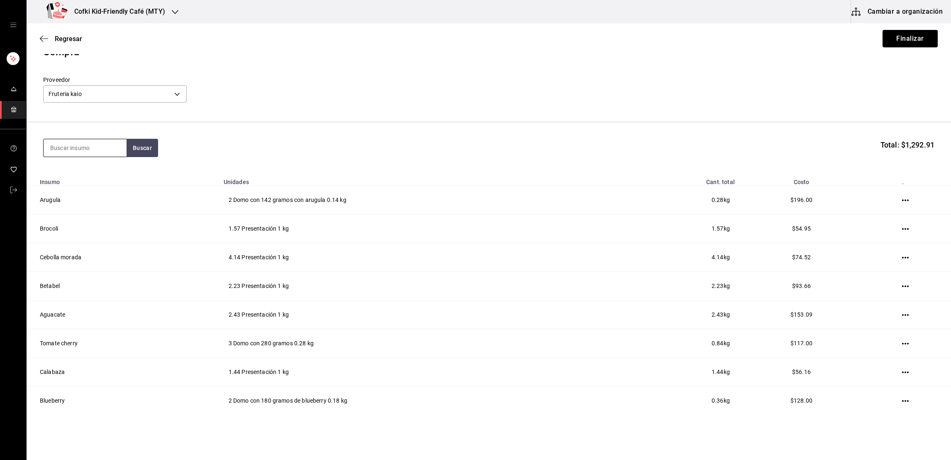
click at [86, 147] on input at bounding box center [85, 147] width 83 height 17
click at [125, 149] on input "tomate bola" at bounding box center [85, 147] width 83 height 17
type input "tomate bola"
click at [142, 147] on button "Buscar" at bounding box center [143, 148] width 32 height 18
click at [90, 169] on div "Tomate bola" at bounding box center [85, 172] width 70 height 10
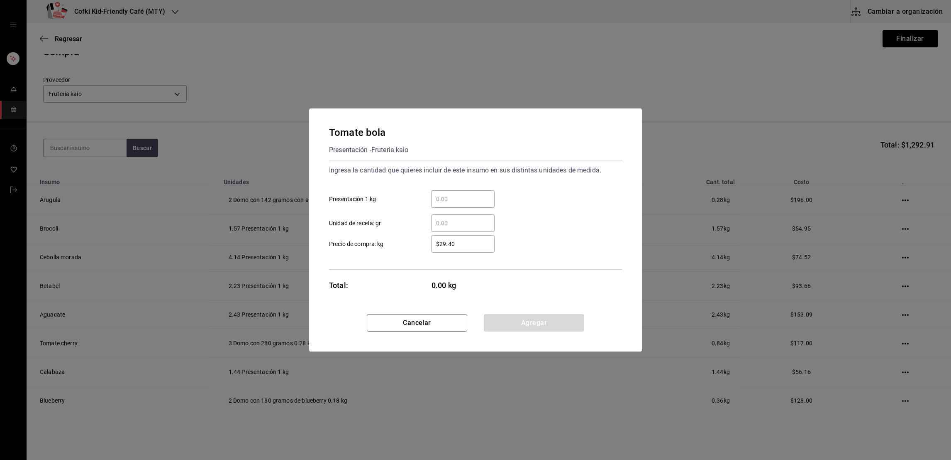
click at [462, 202] on input "​ Presentación 1 kg" at bounding box center [463, 199] width 64 height 10
type input "1.95"
type input "$25"
click at [544, 207] on div "1.95 ​ Presentación 1 kg" at bounding box center [473, 195] width 300 height 24
click at [530, 323] on button "Agregar" at bounding box center [534, 322] width 100 height 17
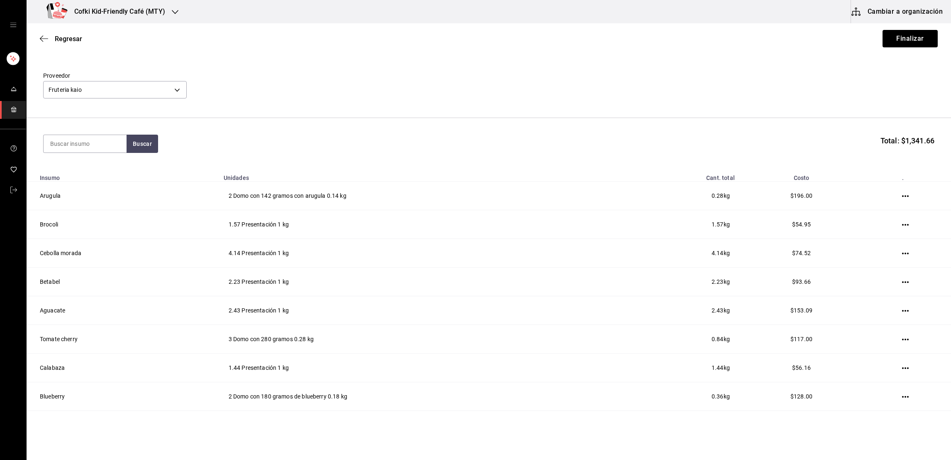
scroll to position [21, 0]
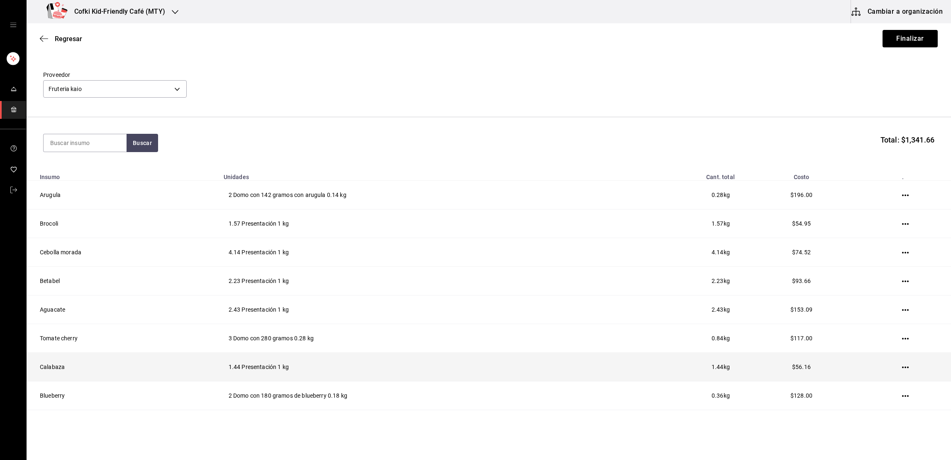
click at [892, 367] on td at bounding box center [907, 366] width 88 height 29
click at [902, 367] on icon "button" at bounding box center [905, 367] width 7 height 2
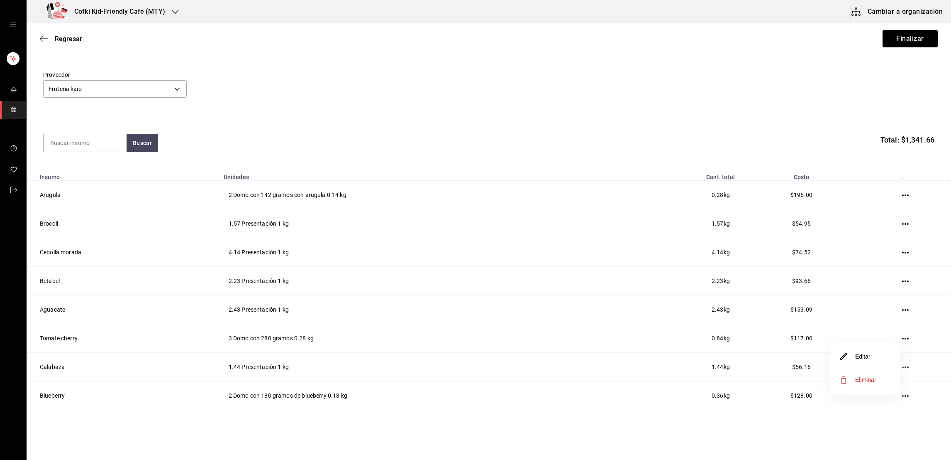
click at [881, 357] on li "Editar" at bounding box center [866, 356] width 70 height 23
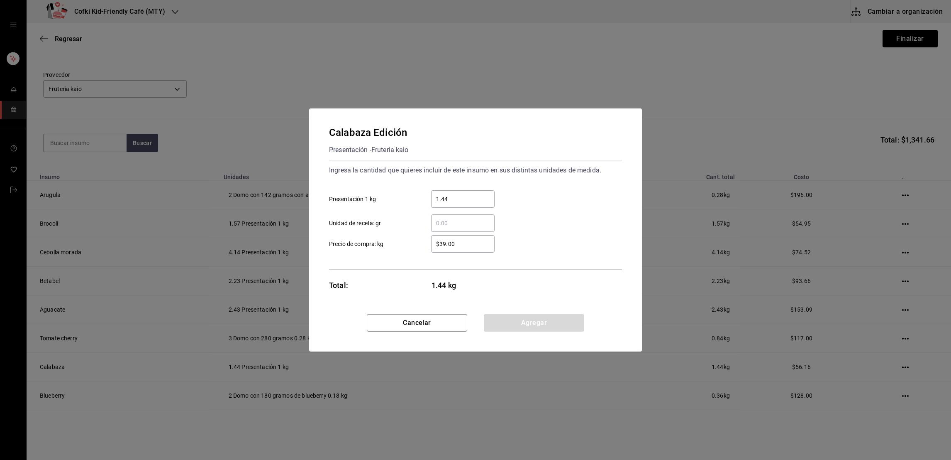
click at [476, 249] on div "$39.00 ​" at bounding box center [463, 243] width 64 height 17
click at [476, 249] on input "$39.00" at bounding box center [463, 244] width 64 height 10
click at [476, 249] on div "$39.00 ​" at bounding box center [463, 243] width 64 height 17
click at [476, 249] on input "$39.00" at bounding box center [463, 244] width 64 height 10
type input "$3"
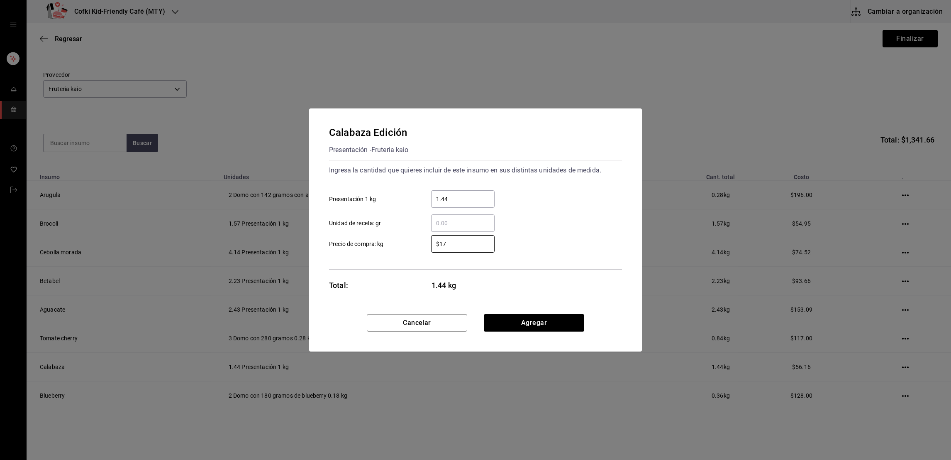
type input "$17"
click at [559, 216] on div "​ Unidad de receta: gr" at bounding box center [473, 220] width 300 height 24
click at [552, 321] on button "Agregar" at bounding box center [534, 322] width 100 height 17
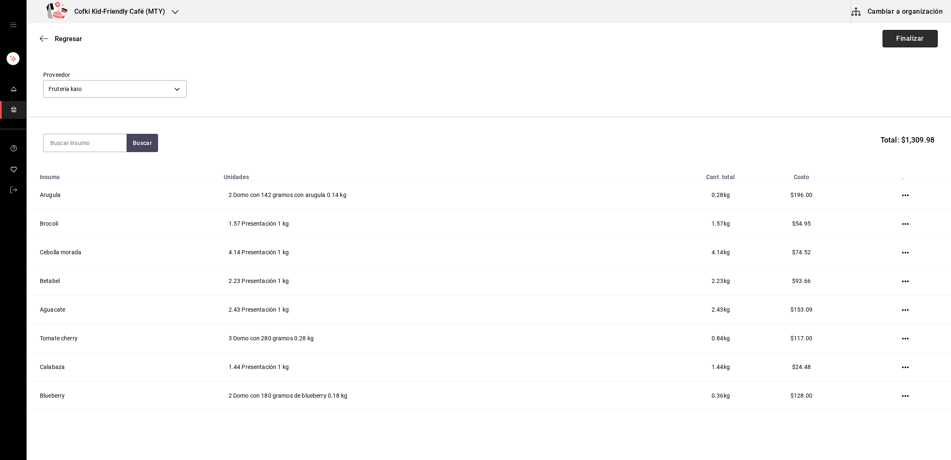
click at [914, 34] on button "Finalizar" at bounding box center [910, 38] width 55 height 17
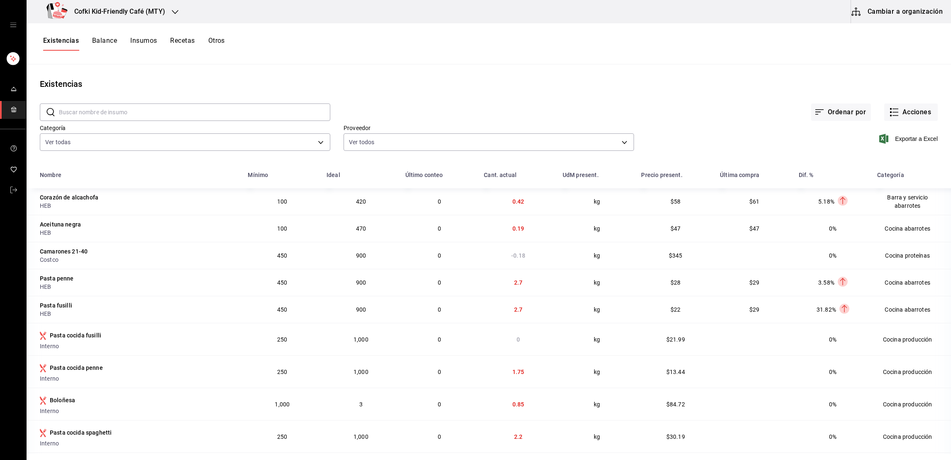
click at [914, 34] on div "Existencias Balance Insumos Recetas Otros" at bounding box center [489, 43] width 925 height 41
click at [906, 120] on button "Acciones" at bounding box center [912, 111] width 54 height 17
click at [871, 156] on span "Compra" at bounding box center [902, 157] width 70 height 9
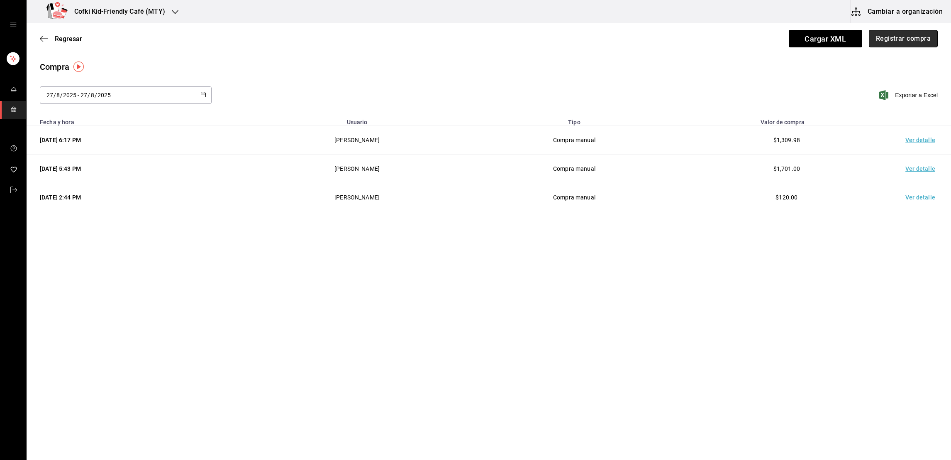
click at [895, 40] on button "Registrar compra" at bounding box center [903, 38] width 69 height 17
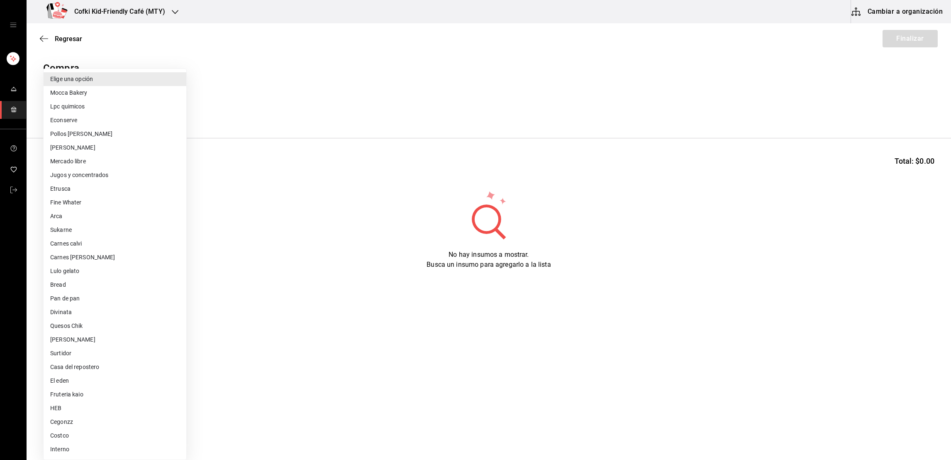
click at [149, 106] on body "Cofki Kid-Friendly Café (MTY) Cambiar a organización Regresar Finalizar Compra …" at bounding box center [475, 206] width 951 height 413
click at [111, 434] on li "Costco" at bounding box center [115, 435] width 143 height 14
type input "fb6327f8-f8fb-47f7-9d8e-f867e88c74ac"
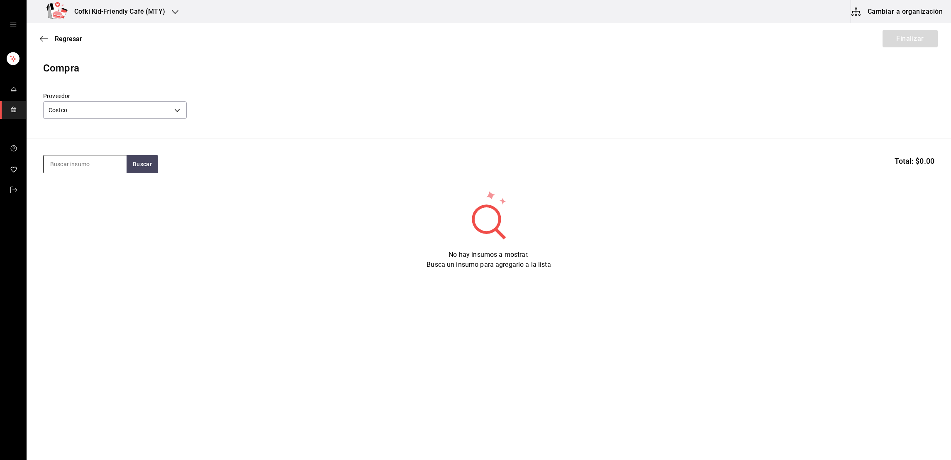
click at [110, 164] on input at bounding box center [85, 163] width 83 height 17
type input "tomate"
click at [157, 165] on button "Buscar" at bounding box center [143, 164] width 32 height 18
click at [97, 182] on div "Tomate deshidratado Bote con 992 gramos de tomate deshidratado - Costco" at bounding box center [84, 201] width 83 height 49
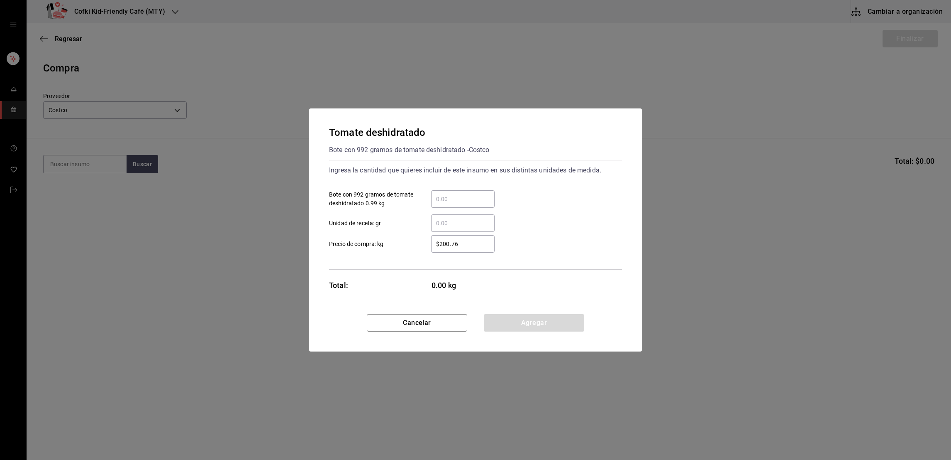
click at [457, 188] on div "​ Bote con 992 gramos de tomate deshidratado 0.99 kg" at bounding box center [473, 195] width 300 height 24
click at [457, 196] on input "​ Bote con 992 gramos de tomate deshidratado 0.99 kg" at bounding box center [463, 199] width 64 height 10
type input "1"
type input "$275.19"
click at [511, 322] on button "Agregar" at bounding box center [534, 322] width 100 height 17
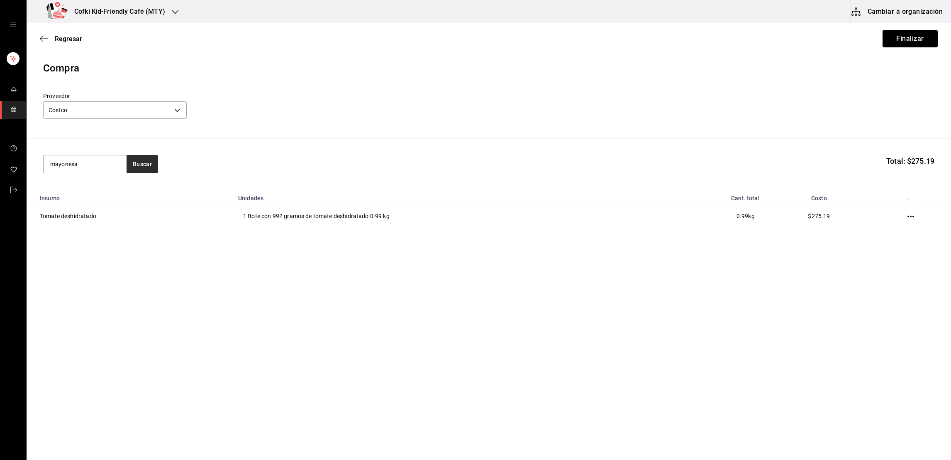
type input "mayonesa"
click at [135, 169] on button "Buscar" at bounding box center [143, 164] width 32 height 18
click at [110, 192] on div "Mayonesa" at bounding box center [85, 188] width 70 height 10
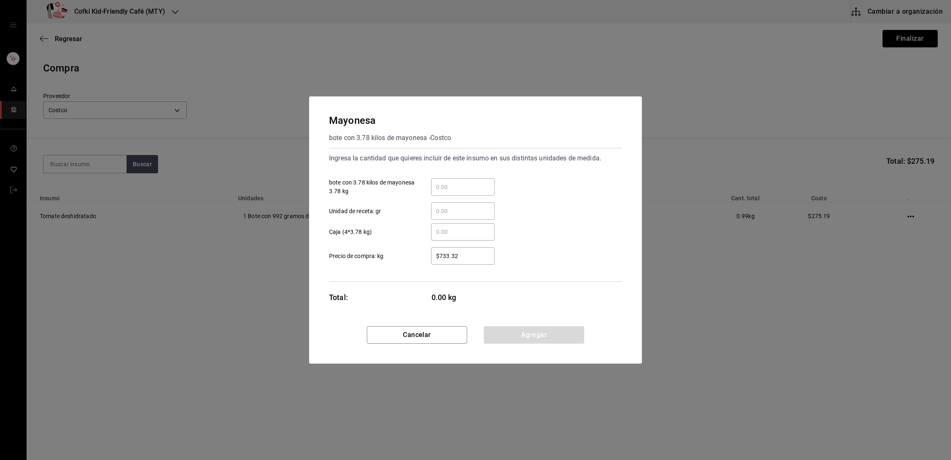
click at [460, 189] on input "​ bote con 3.78 kilos de mayonesa 3.78 kg" at bounding box center [463, 187] width 64 height 10
type input "1"
type input "$234.27"
click at [516, 339] on button "Agregar" at bounding box center [534, 334] width 100 height 17
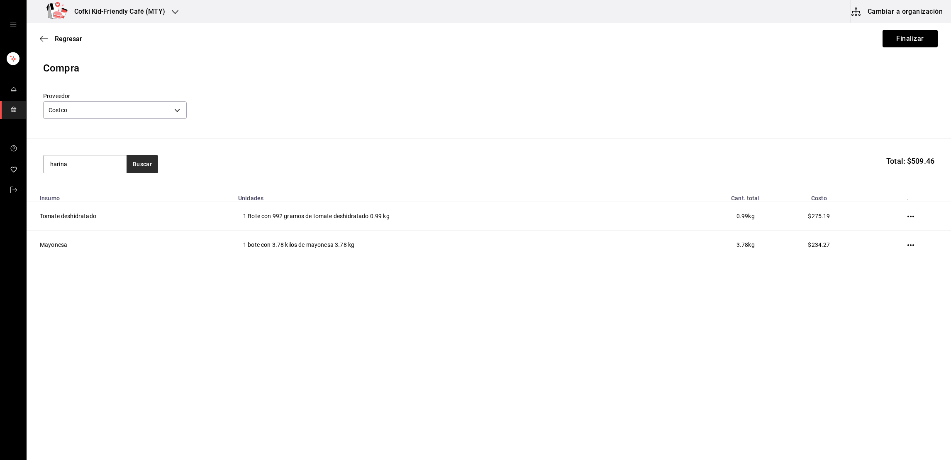
type input "harina"
click at [147, 164] on button "Buscar" at bounding box center [143, 164] width 32 height 18
click at [117, 191] on div "[PERSON_NAME] para pancakes" at bounding box center [85, 193] width 70 height 20
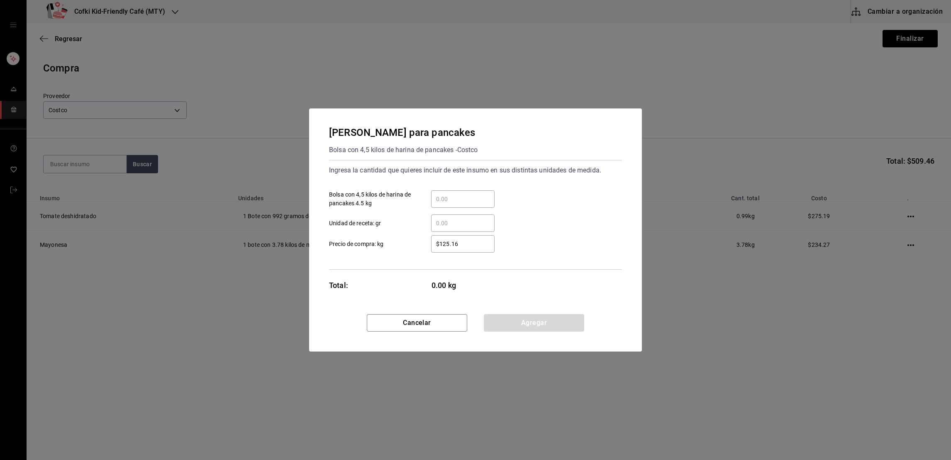
click at [444, 195] on input "​ Bolsa con 4,5 kilos de harina de pancakes 4.5 kg" at bounding box center [463, 199] width 64 height 10
type input "1"
type input "$162.66"
click at [514, 317] on button "Agregar" at bounding box center [534, 322] width 100 height 17
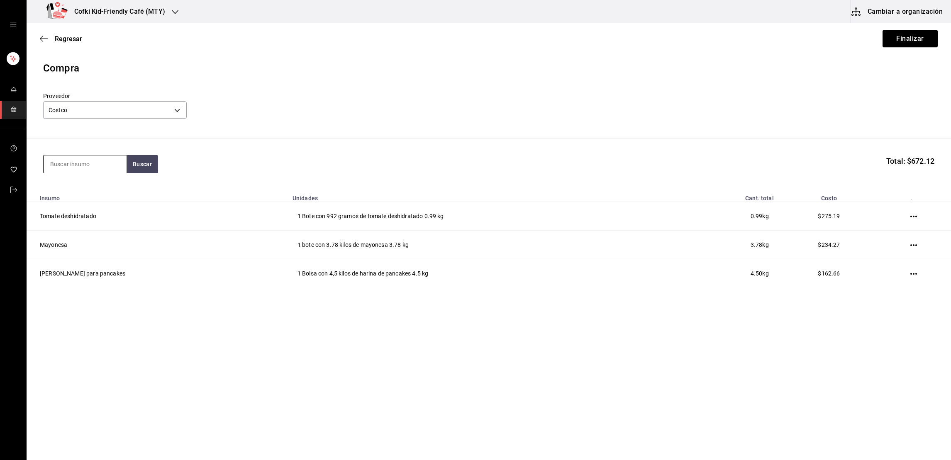
click at [111, 162] on input at bounding box center [85, 163] width 83 height 17
type input "ques"
click at [149, 170] on button "Buscar" at bounding box center [143, 164] width 32 height 18
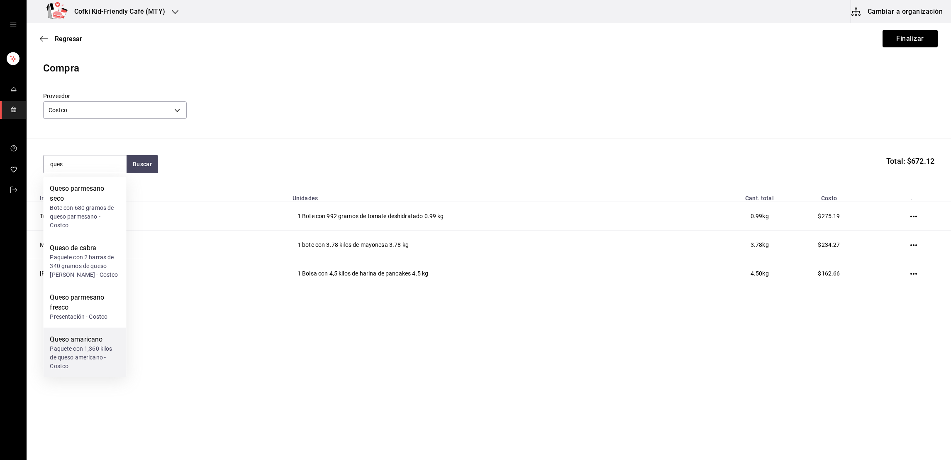
click at [87, 353] on div "Paquete con 1,360 kilos de queso americano - Costco" at bounding box center [85, 357] width 70 height 26
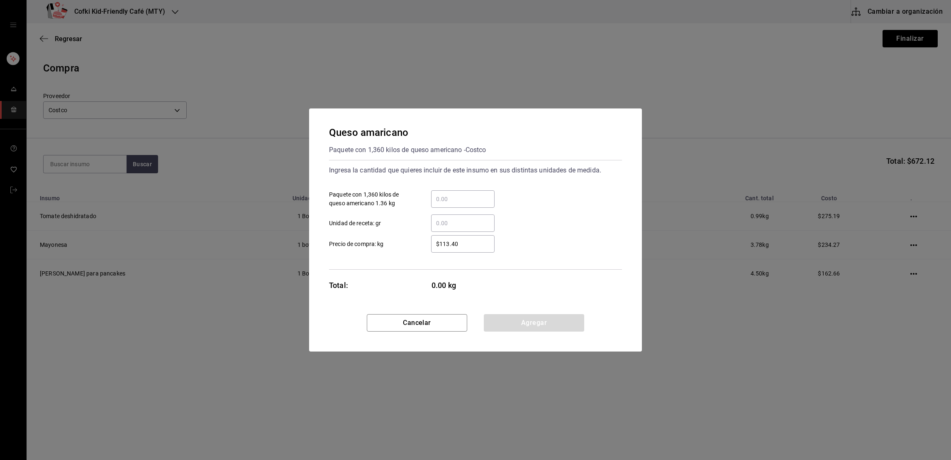
click at [462, 202] on input "​ Paquete con 1,360 kilos de queso americano 1.36 kg" at bounding box center [463, 199] width 64 height 10
type input "1"
click at [460, 242] on input "$113.40" at bounding box center [463, 244] width 64 height 10
type input "$193.35"
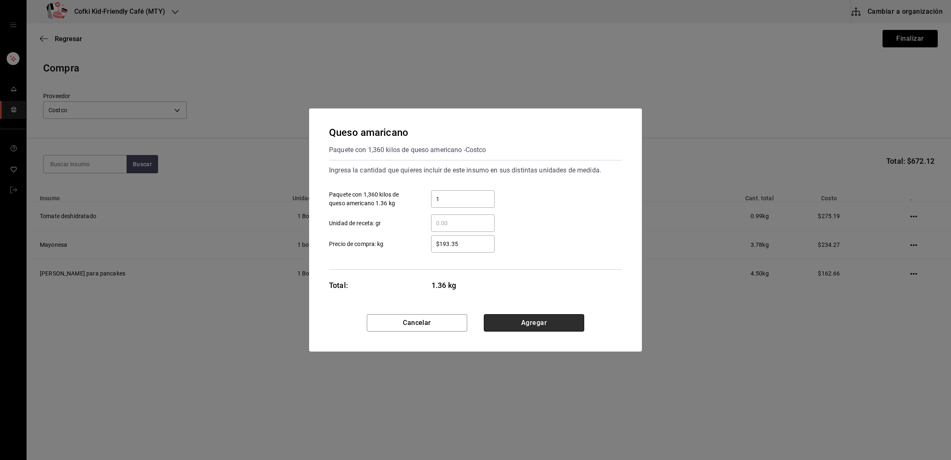
click at [517, 318] on button "Agregar" at bounding box center [534, 322] width 100 height 17
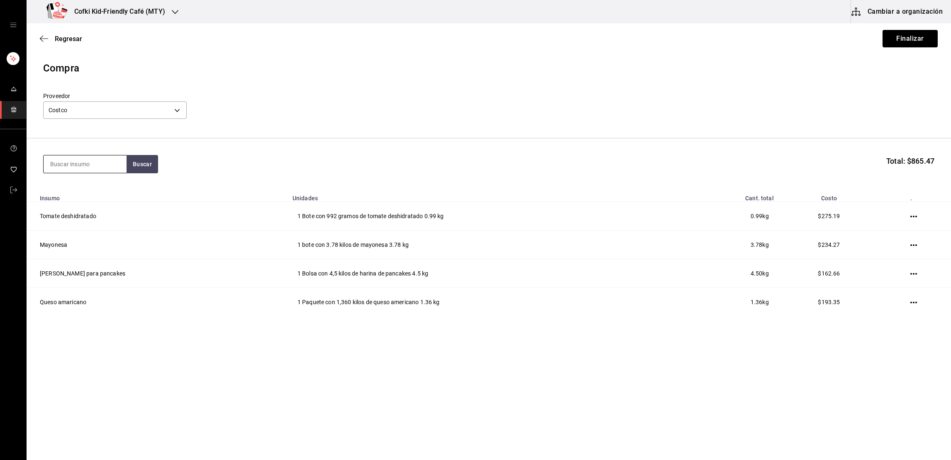
click at [91, 167] on input at bounding box center [85, 163] width 83 height 17
type input "chipotle"
click at [139, 170] on button "Buscar" at bounding box center [143, 164] width 32 height 18
click at [110, 193] on div "Paquete con 6 latas de 220 gramos c/u con chile chipotle - Costco" at bounding box center [85, 206] width 70 height 26
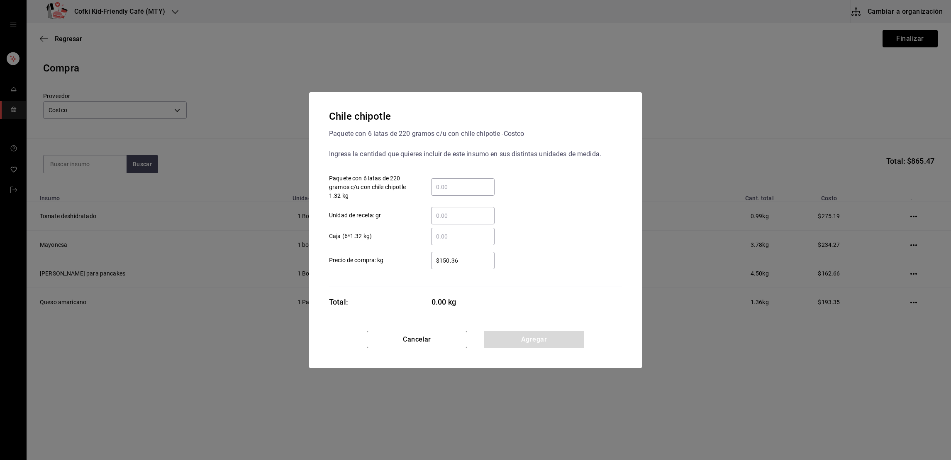
click at [441, 196] on label "​ Paquete con 6 latas de 220 gramos c/u con chile chipotle 1.32 kg" at bounding box center [412, 187] width 166 height 26
click at [441, 192] on input "​ Paquete con 6 latas de 220 gramos c/u con chile chipotle 1.32 kg" at bounding box center [463, 187] width 64 height 10
type input "1"
type input "$183.13"
click at [549, 199] on div "1 ​ Paquete con 6 latas de 220 gramos c/u con chile chipotle 1.32 kg" at bounding box center [473, 183] width 300 height 33
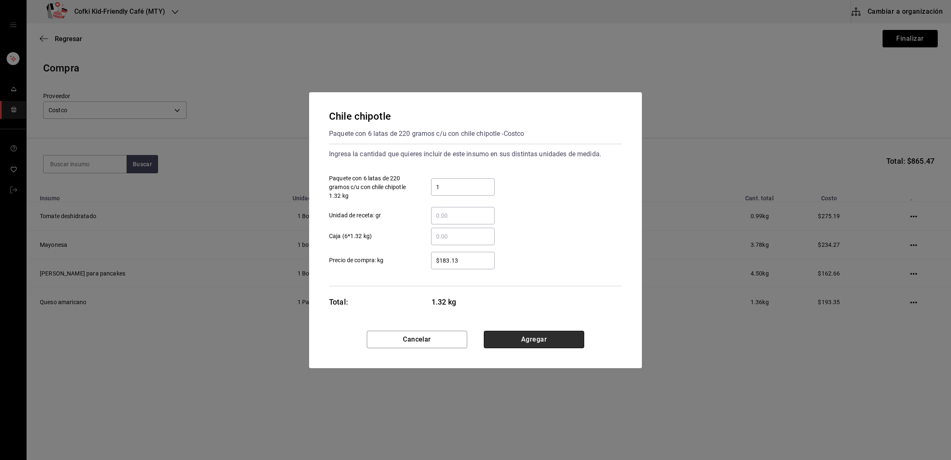
click at [534, 337] on button "Agregar" at bounding box center [534, 338] width 100 height 17
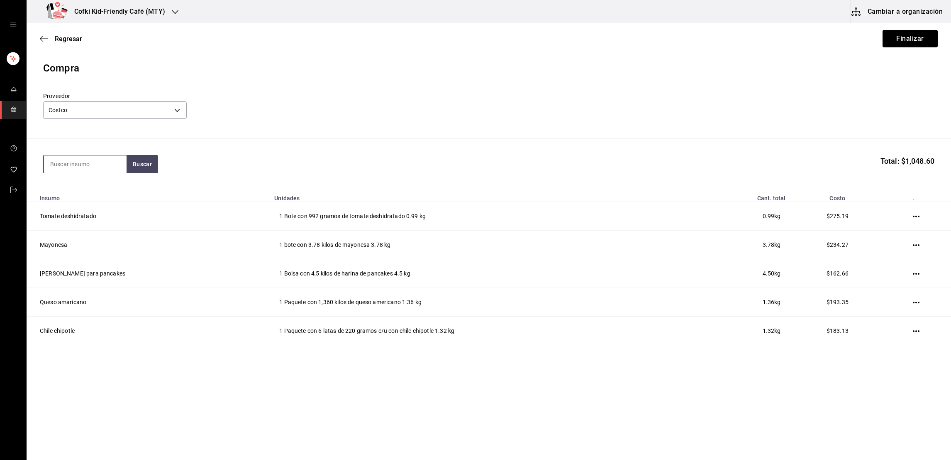
click at [108, 160] on input at bounding box center [85, 163] width 83 height 17
type input "chocolate"
click at [155, 162] on button "Buscar" at bounding box center [143, 164] width 32 height 18
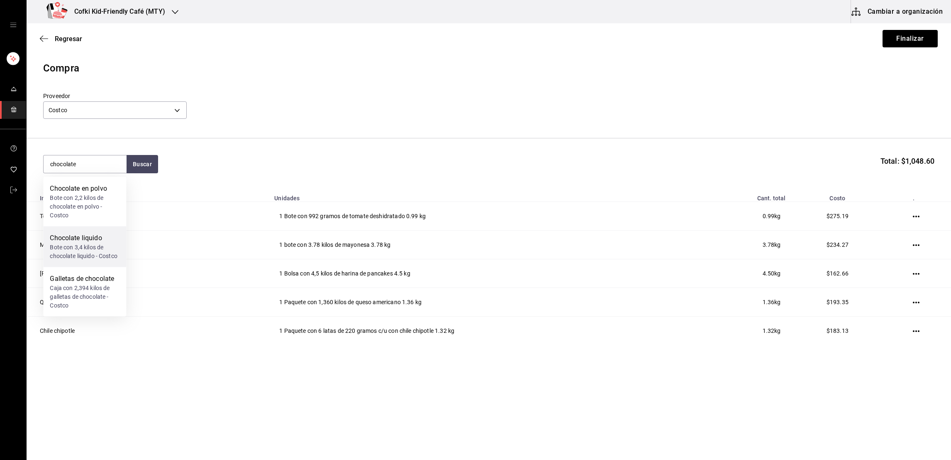
click at [96, 242] on div "Chocolate liquido" at bounding box center [85, 238] width 70 height 10
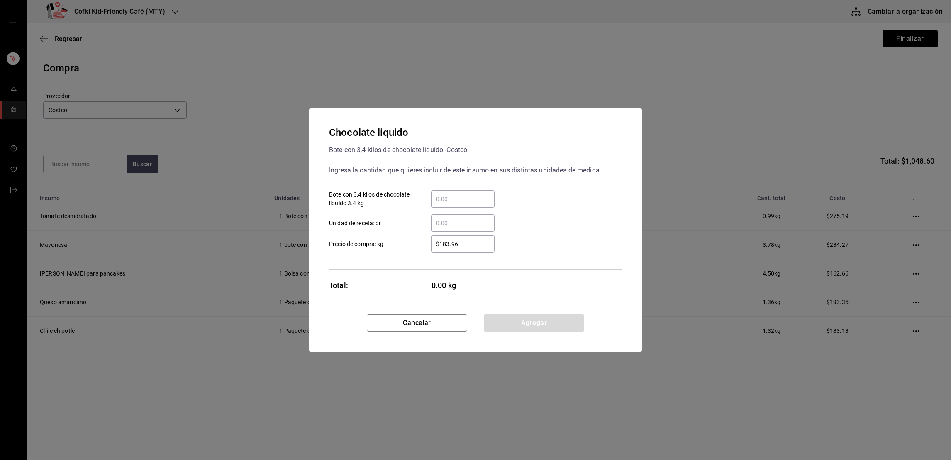
click at [443, 205] on div "​" at bounding box center [463, 198] width 64 height 17
click at [443, 204] on input "​ Bote con 3,4 kilos de chocolate liquido 3.4 kg" at bounding box center [463, 199] width 64 height 10
type input "1"
type input "$244.50"
click at [511, 315] on button "Agregar" at bounding box center [534, 322] width 100 height 17
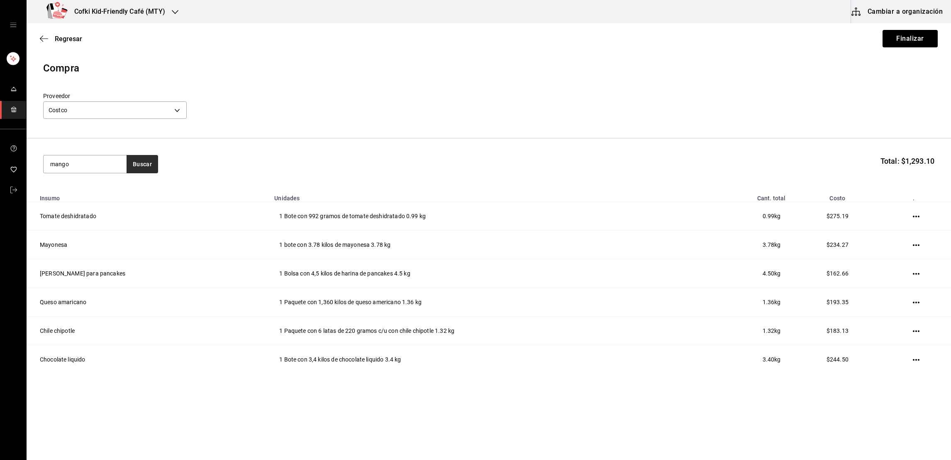
type input "mango"
click at [146, 161] on button "Buscar" at bounding box center [143, 164] width 32 height 18
click at [98, 188] on div "Mango congelado" at bounding box center [85, 188] width 70 height 10
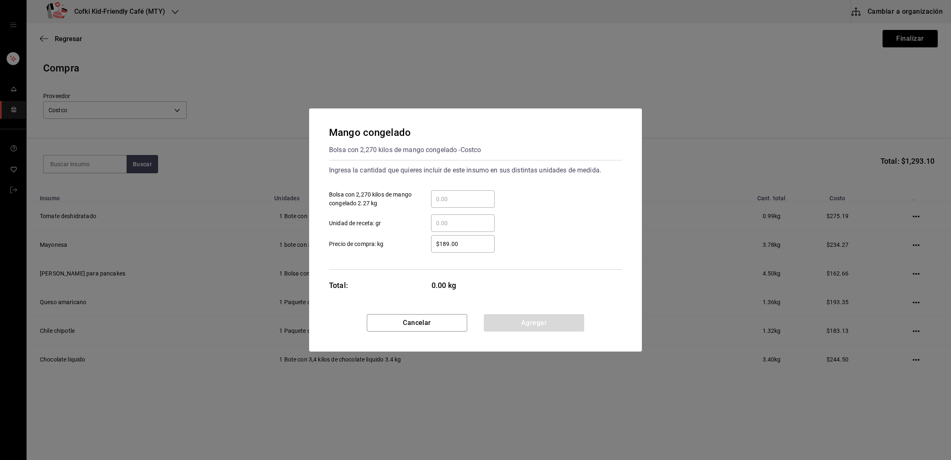
click at [473, 200] on input "​ Bolsa con 2,270 kilos de mango congelado 2.27 kg" at bounding box center [463, 199] width 64 height 10
type input "1"
type input "$244.50"
click at [510, 325] on button "Agregar" at bounding box center [534, 322] width 100 height 17
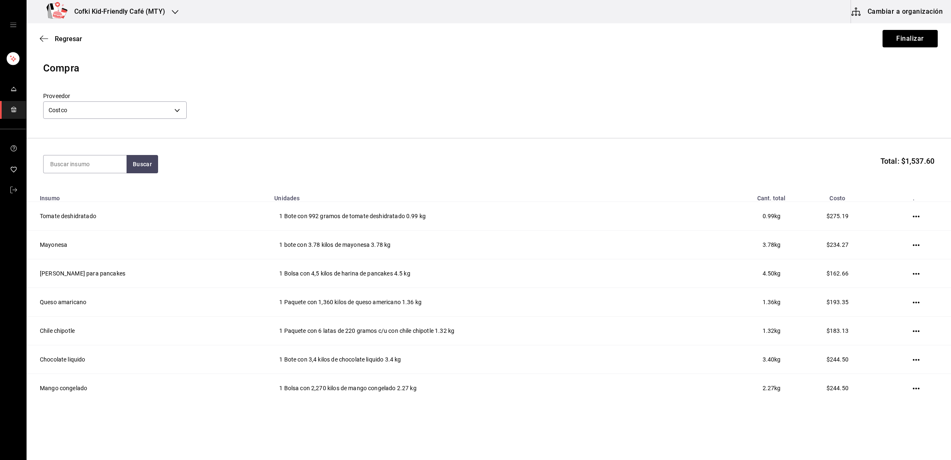
scroll to position [16, 0]
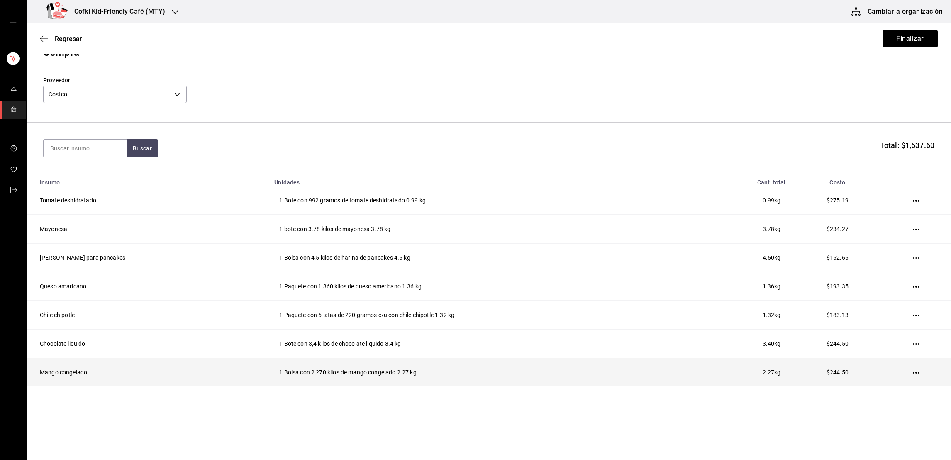
click at [913, 371] on icon "button" at bounding box center [916, 372] width 7 height 7
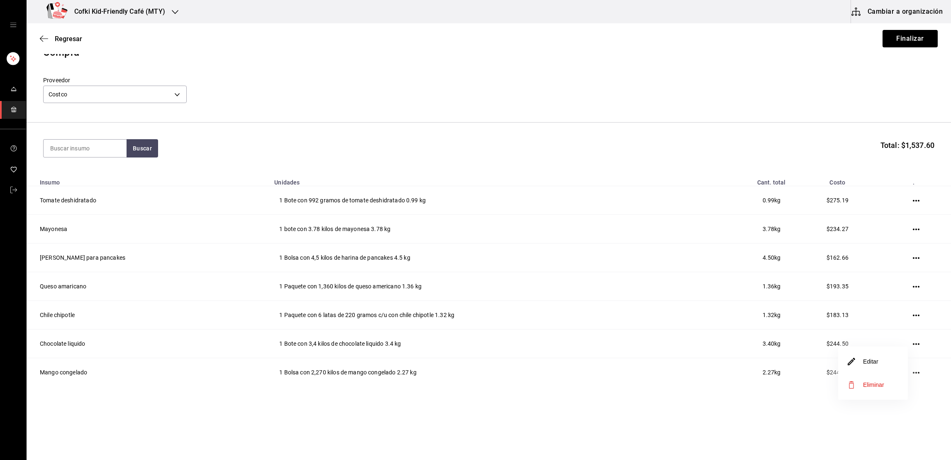
click at [889, 365] on li "Editar" at bounding box center [874, 361] width 70 height 23
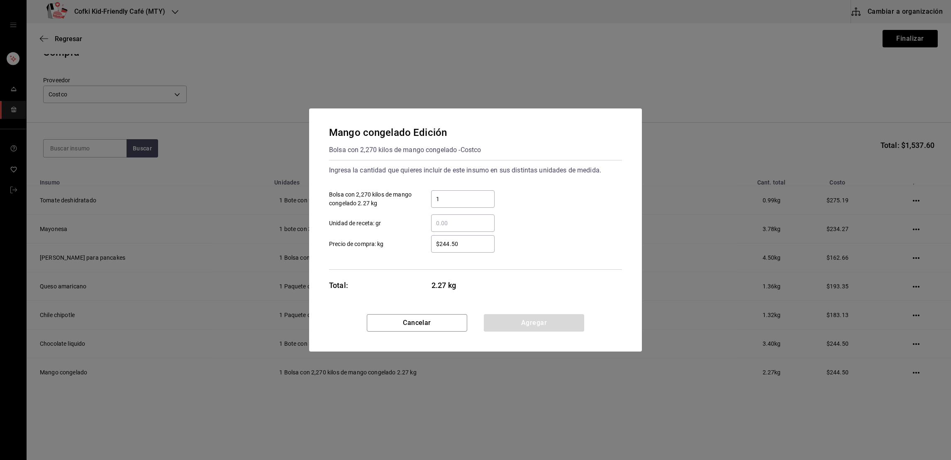
drag, startPoint x: 462, startPoint y: 191, endPoint x: 411, endPoint y: 194, distance: 50.7
click at [411, 194] on label "1 ​ Bolsa con 2,270 kilos de mango congelado 2.27 kg" at bounding box center [412, 198] width 166 height 17
drag, startPoint x: 411, startPoint y: 194, endPoint x: 442, endPoint y: 205, distance: 32.3
click at [442, 205] on div "1 ​" at bounding box center [463, 198] width 64 height 17
click at [442, 204] on input "1" at bounding box center [463, 199] width 64 height 10
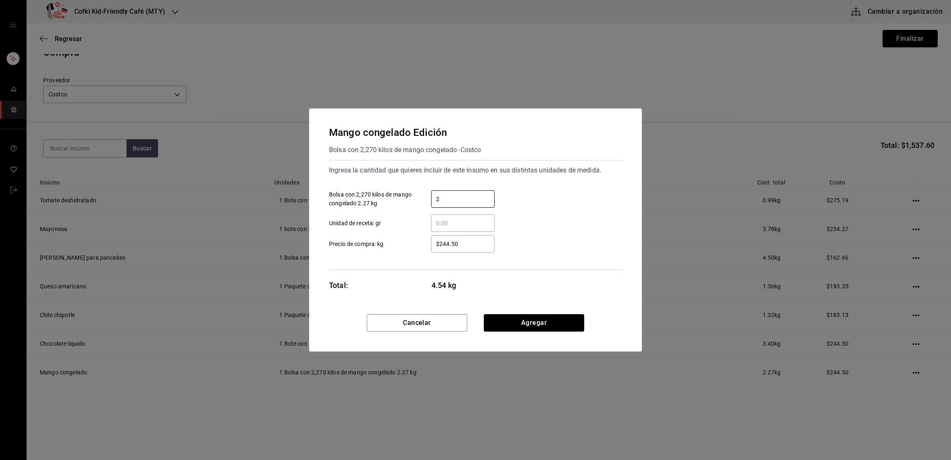
type input "2"
click at [516, 196] on div "2 ​ Bolsa con 2,270 kilos de mango congelado 2.27 kg" at bounding box center [473, 195] width 300 height 24
click at [538, 322] on button "Agregar" at bounding box center [534, 322] width 100 height 17
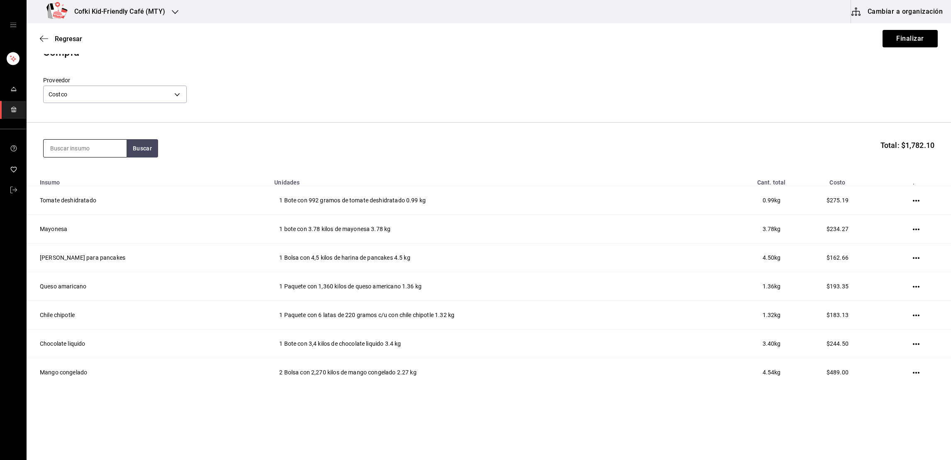
click at [95, 145] on input at bounding box center [85, 147] width 83 height 17
type input "vinagre"
click at [150, 142] on button "Buscar" at bounding box center [143, 148] width 32 height 18
click at [99, 191] on div "Bote con 1 litro de vinagre balsamico - Costco" at bounding box center [85, 185] width 70 height 17
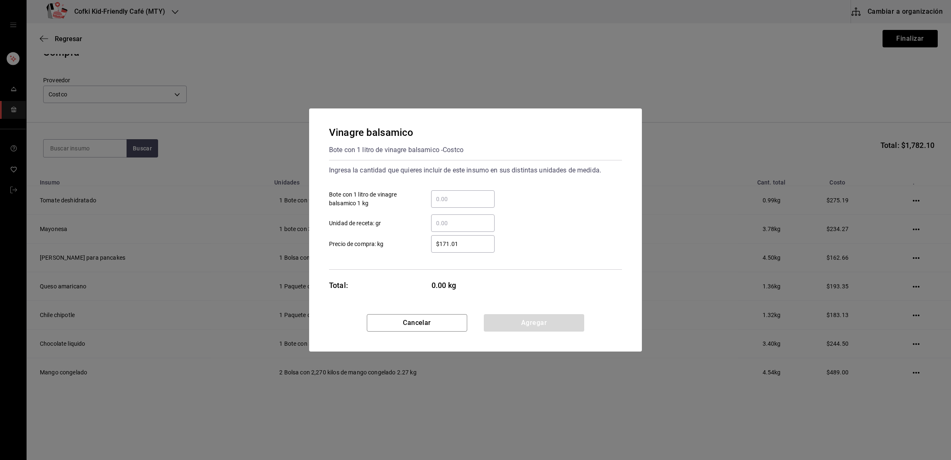
click at [441, 214] on div "​" at bounding box center [463, 222] width 64 height 17
click at [441, 218] on input "​ Unidad de receta: gr" at bounding box center [463, 223] width 64 height 10
click at [447, 206] on div "​" at bounding box center [463, 198] width 64 height 17
click at [447, 204] on input "​ Bote con 1 litro de vinagre balsamico 1 kg" at bounding box center [463, 199] width 64 height 10
type input "1"
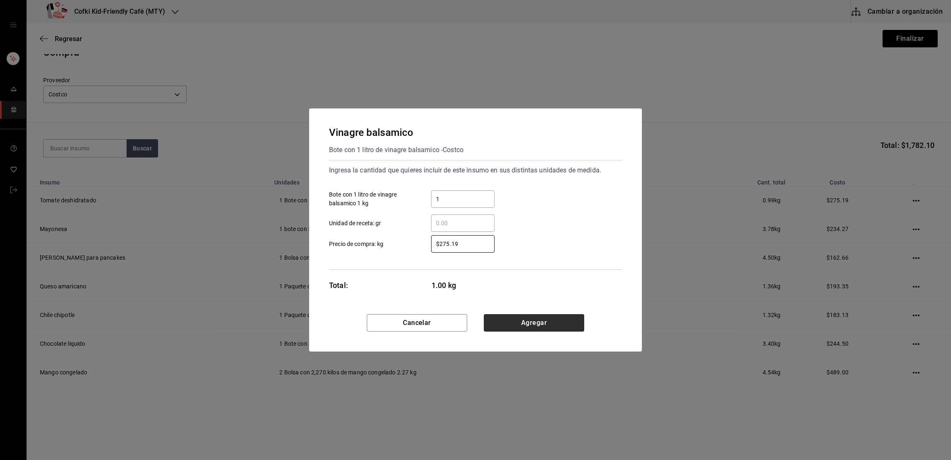
type input "$275.19"
click at [516, 323] on button "Agregar" at bounding box center [534, 322] width 100 height 17
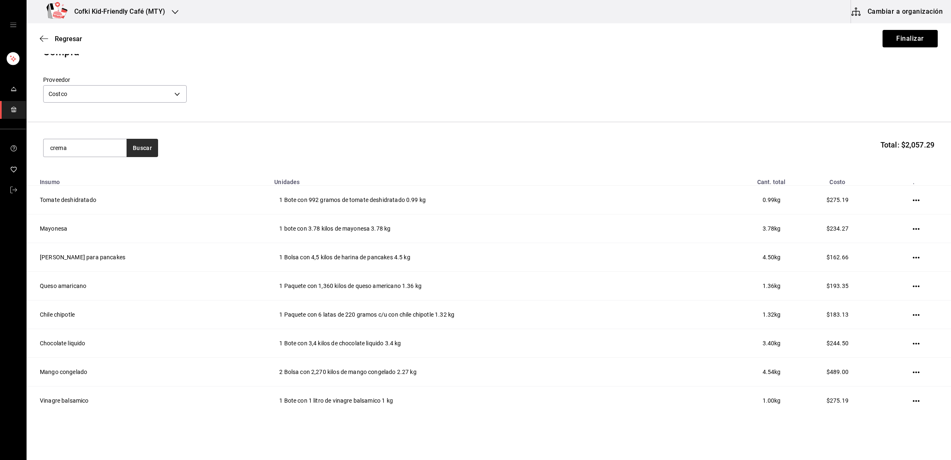
type input "crema"
click at [149, 152] on button "Buscar" at bounding box center [143, 148] width 32 height 18
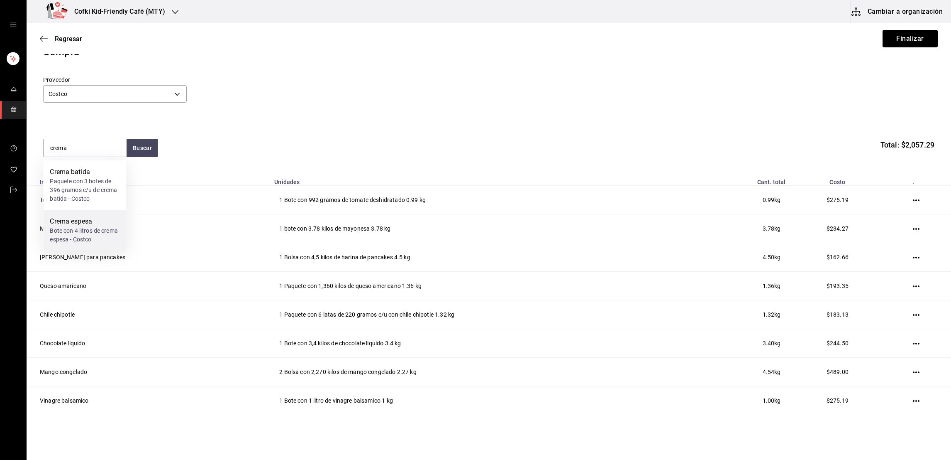
click at [103, 227] on div "Bote con 4 litros de crema espesa - Costco" at bounding box center [85, 234] width 70 height 17
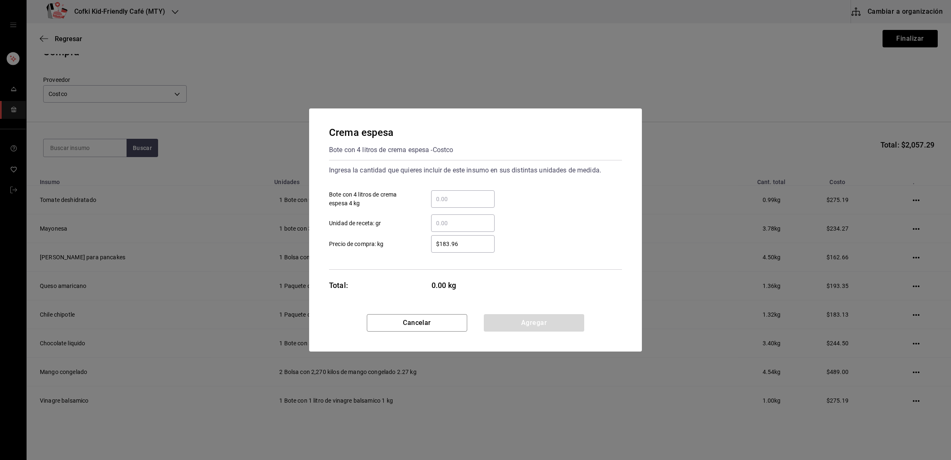
click at [447, 196] on input "​ Bote con 4 litros de crema espesa 4 kg" at bounding box center [463, 199] width 64 height 10
type input "3"
type input "$234.27"
click at [527, 320] on button "Agregar" at bounding box center [534, 322] width 100 height 17
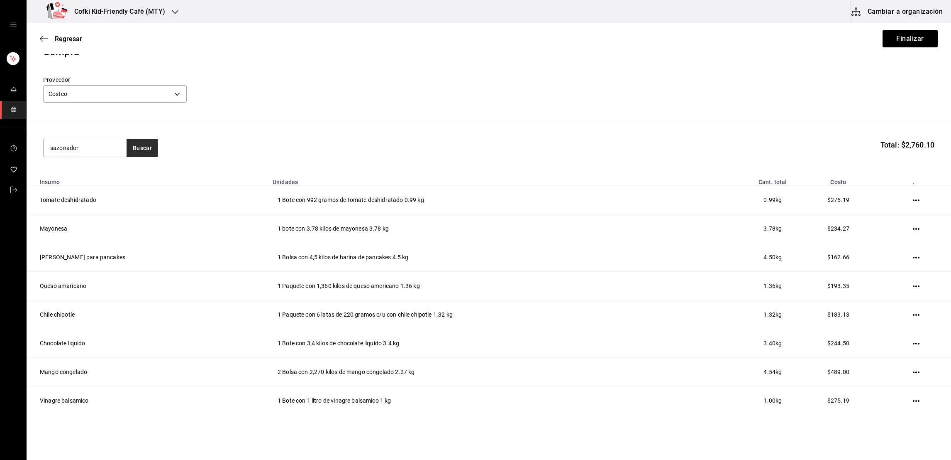
type input "sazonador"
click at [132, 152] on button "Buscar" at bounding box center [143, 148] width 32 height 18
click at [104, 182] on div "Bote con 116 gramos de hierbas italianas - Costco" at bounding box center [85, 185] width 70 height 17
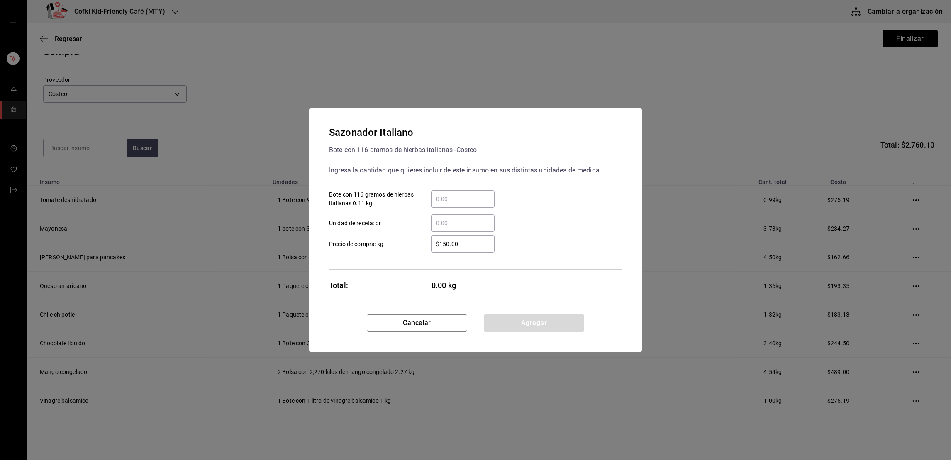
click at [449, 197] on input "​ Bote con 116 gramos de hierbas italianas 0.11 kg" at bounding box center [463, 199] width 64 height 10
type input "1"
type input "$61.28"
click at [523, 319] on button "Agregar" at bounding box center [534, 322] width 100 height 17
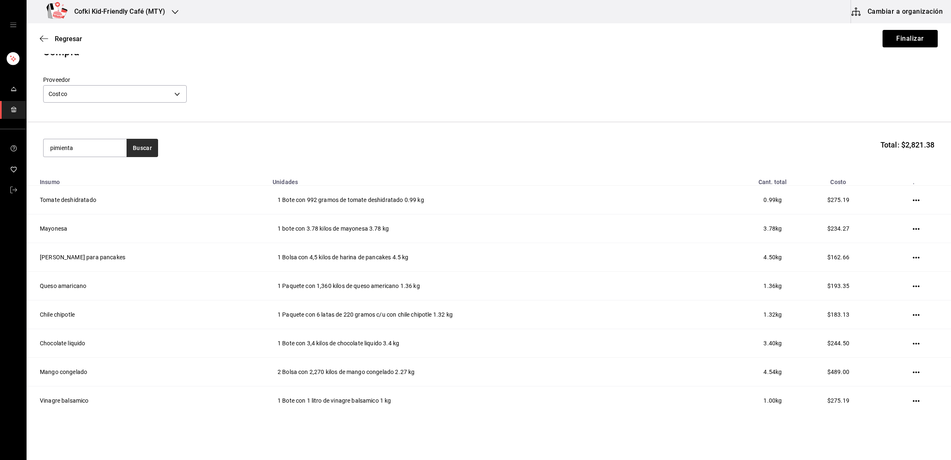
type input "pimienta"
click at [144, 156] on button "Buscar" at bounding box center [143, 148] width 32 height 18
click at [106, 169] on div "Pimienta negra molida" at bounding box center [85, 172] width 70 height 10
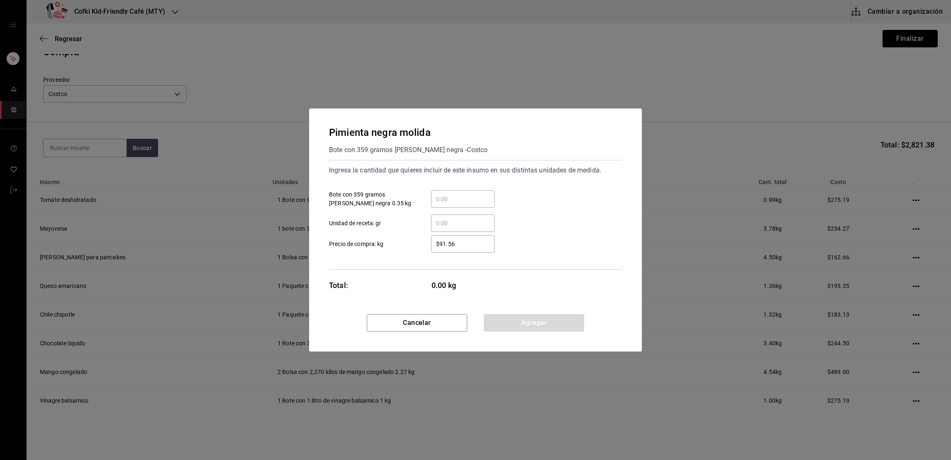
click at [449, 194] on input "​ Bote con 359 gramos [PERSON_NAME] negra 0.35 kg" at bounding box center [463, 199] width 64 height 10
type input "1"
type input "$152.43"
click at [530, 320] on button "Agregar" at bounding box center [534, 322] width 100 height 17
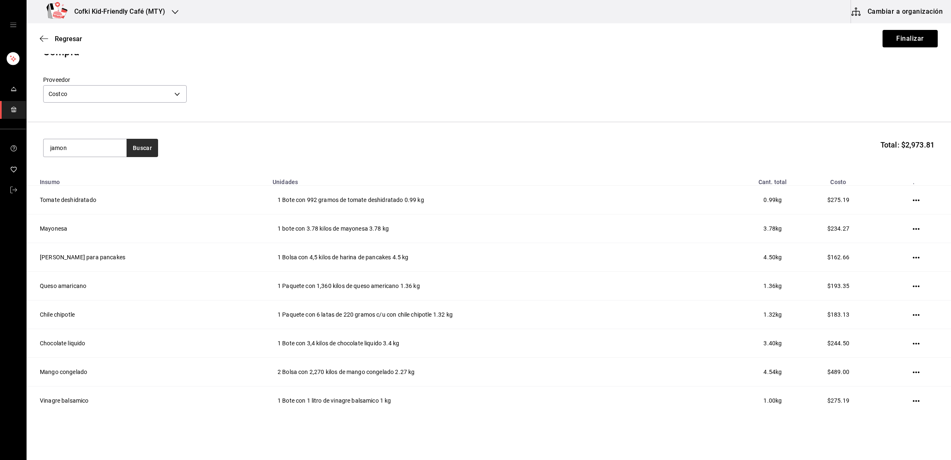
type input "jamon"
click at [150, 144] on button "Buscar" at bounding box center [143, 148] width 32 height 18
click at [102, 182] on div "Paquete con 680 gramos de jamon de pavo - Costco" at bounding box center [85, 185] width 70 height 17
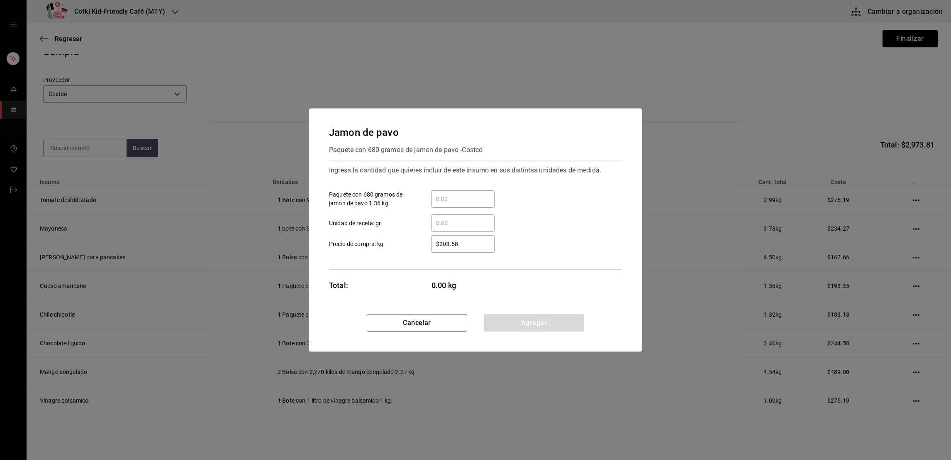
click at [451, 202] on input "​ Paquete con 680 gramos de jamon de pavo 1.36 kg" at bounding box center [463, 199] width 64 height 10
type input "1"
type input "$203.58"
click at [521, 318] on button "Agregar" at bounding box center [534, 322] width 100 height 17
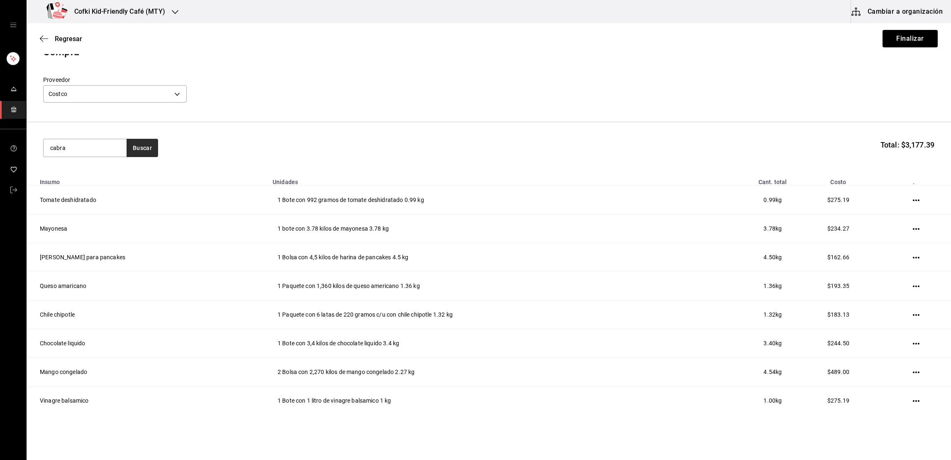
type input "cabra"
click at [146, 152] on button "Buscar" at bounding box center [143, 148] width 32 height 18
click at [108, 178] on div "Paquete con 2 barras de 340 gramos de queso [PERSON_NAME] - Costco" at bounding box center [85, 190] width 70 height 26
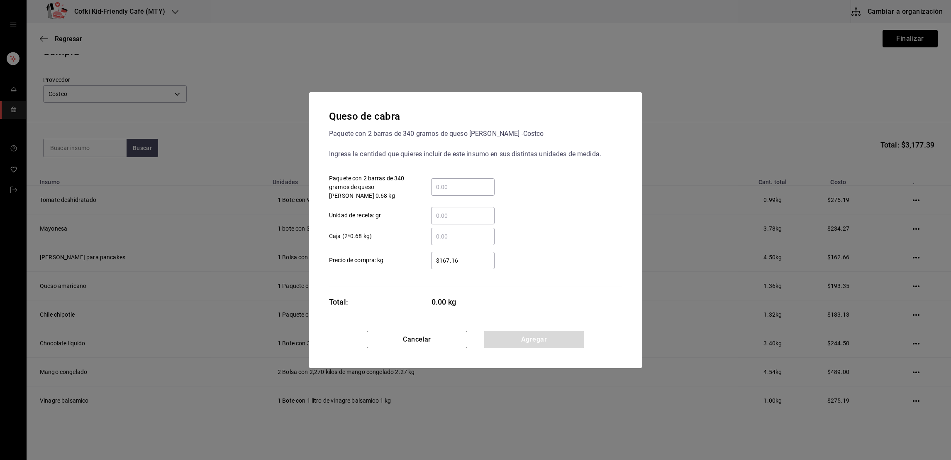
click at [462, 193] on div "​" at bounding box center [463, 186] width 64 height 17
click at [462, 192] on input "​ Paquete con 2 barras de 340 gramos de queso [PERSON_NAME] 0.68 kg" at bounding box center [463, 187] width 64 height 10
type input "1"
type input "$162.66"
click at [540, 342] on button "Agregar" at bounding box center [534, 338] width 100 height 17
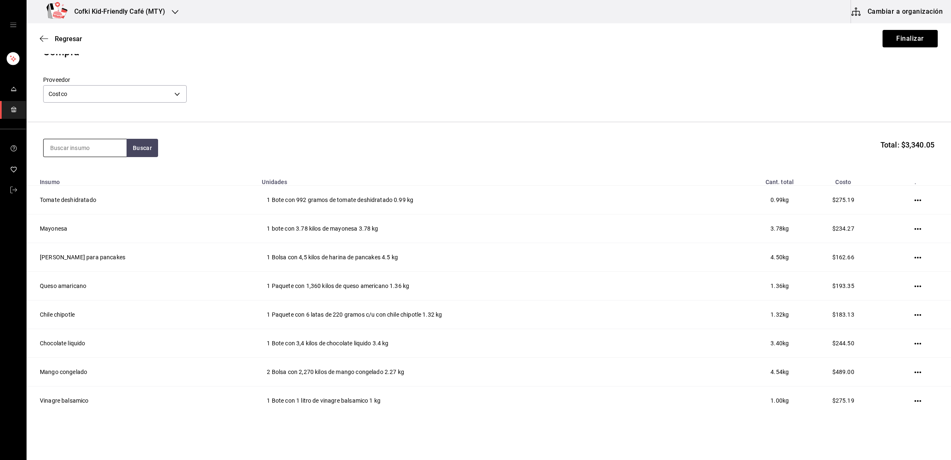
click at [76, 152] on input at bounding box center [85, 147] width 83 height 17
type input "salmon"
click at [131, 151] on button "Buscar" at bounding box center [143, 148] width 32 height 18
click at [106, 172] on div "Salmon ahumado" at bounding box center [85, 172] width 70 height 10
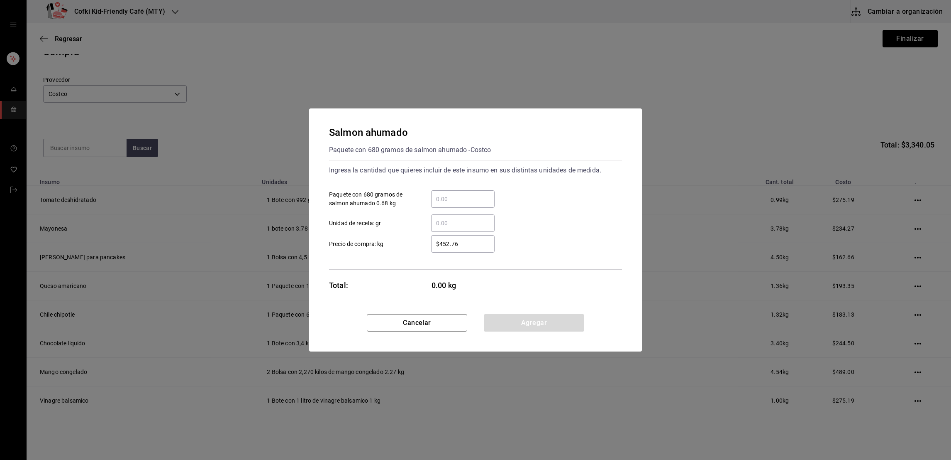
click at [465, 198] on input "​ Paquete con 680 gramos de salmon ahumado 0.68 kg" at bounding box center [463, 199] width 64 height 10
type input "1"
type input "$554.73"
click at [560, 319] on button "Agregar" at bounding box center [534, 322] width 100 height 17
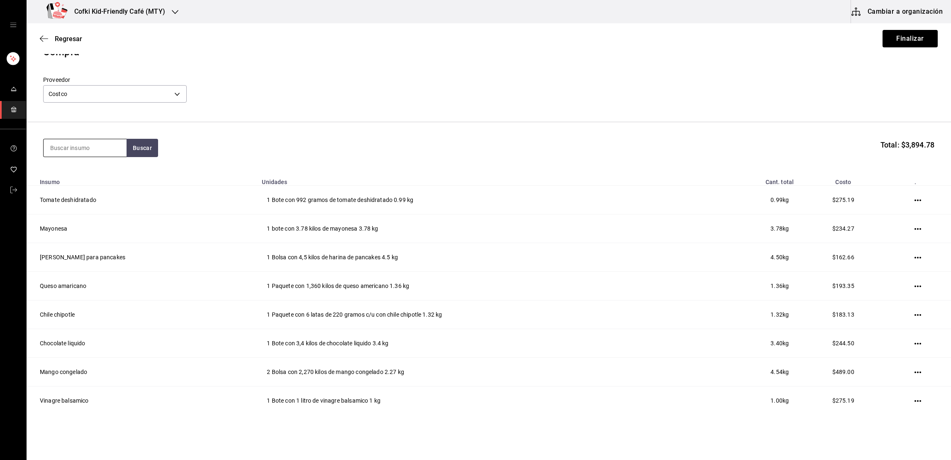
click at [101, 145] on input at bounding box center [85, 147] width 83 height 17
type input "jamon"
click at [100, 164] on div "[PERSON_NAME] Paquete con 400 gramos de [PERSON_NAME]" at bounding box center [84, 180] width 83 height 41
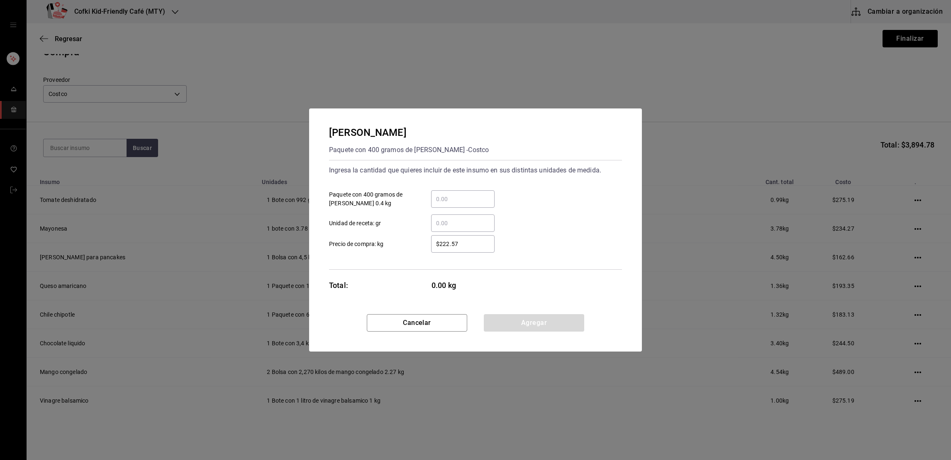
click at [457, 201] on input "​ Paquete con 400 gramos de [PERSON_NAME] 0.4 kg" at bounding box center [463, 199] width 64 height 10
type input "1"
type input "$234.27"
click at [525, 316] on button "Agregar" at bounding box center [534, 322] width 100 height 17
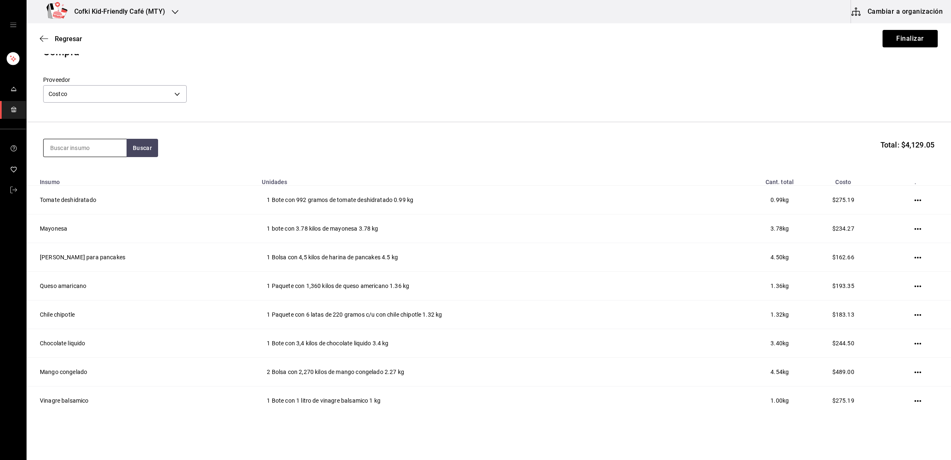
click at [115, 150] on input at bounding box center [85, 147] width 83 height 17
type input "leche"
click at [144, 152] on button "Buscar" at bounding box center [143, 148] width 32 height 18
click at [58, 177] on div "Caja con 6 litros de leche [PERSON_NAME]" at bounding box center [85, 185] width 70 height 17
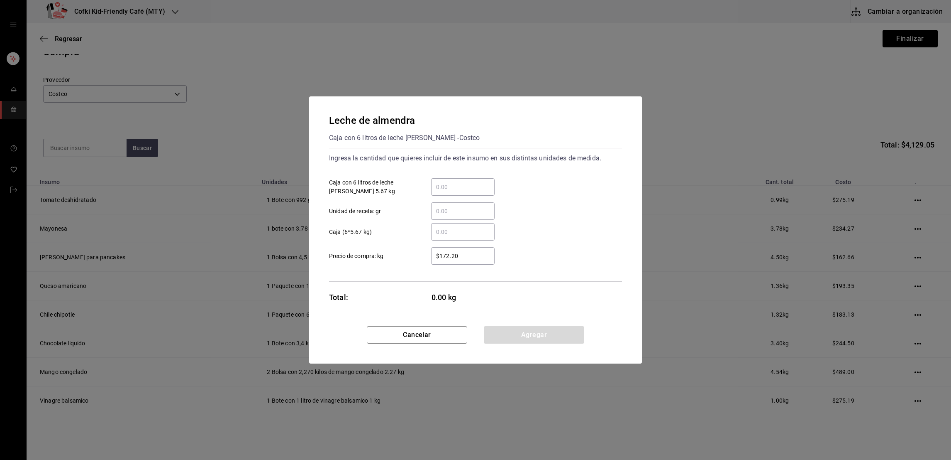
click at [453, 191] on input "​ Caja con 6 litros de leche [PERSON_NAME] 5.67 kg" at bounding box center [463, 187] width 64 height 10
type input "1"
type input "$234.27"
click at [531, 330] on button "Agregar" at bounding box center [534, 334] width 100 height 17
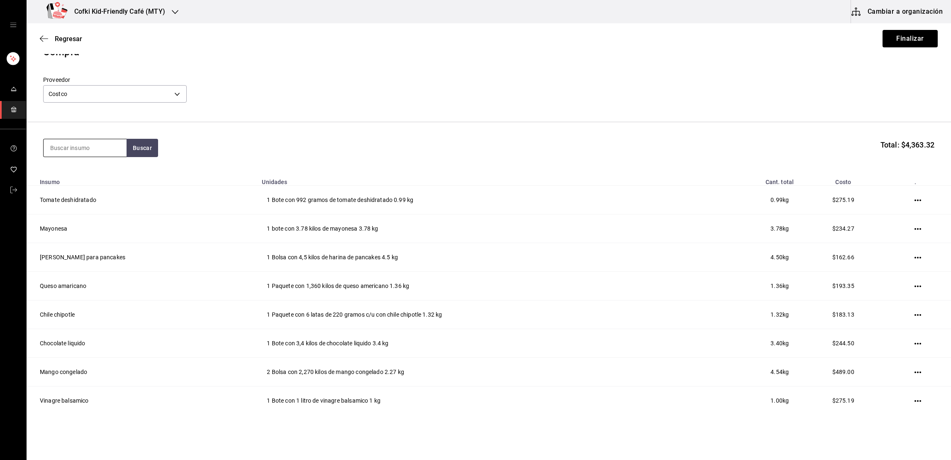
click at [90, 149] on input at bounding box center [85, 147] width 83 height 17
type input "ajo"
click at [147, 147] on button "Buscar" at bounding box center [143, 148] width 32 height 18
click at [83, 219] on div "Bote con 1,5 kilos de ajo pelado - Costco" at bounding box center [85, 226] width 70 height 17
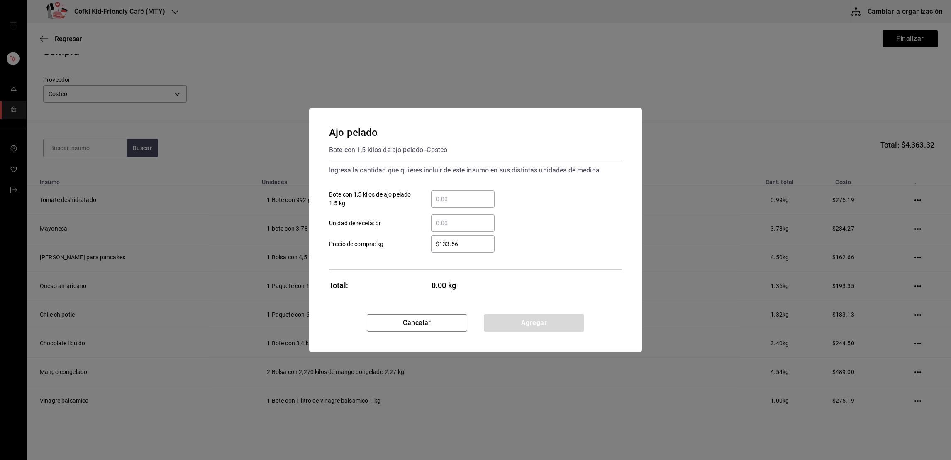
click at [447, 194] on input "​ Bote con 1,5 kilos de ajo pelado 1.5 kg" at bounding box center [463, 199] width 64 height 10
type input "1"
type input "$165.73"
click at [515, 221] on div "​ Unidad de receta: gr" at bounding box center [473, 220] width 300 height 24
click at [523, 329] on button "Agregar" at bounding box center [534, 322] width 100 height 17
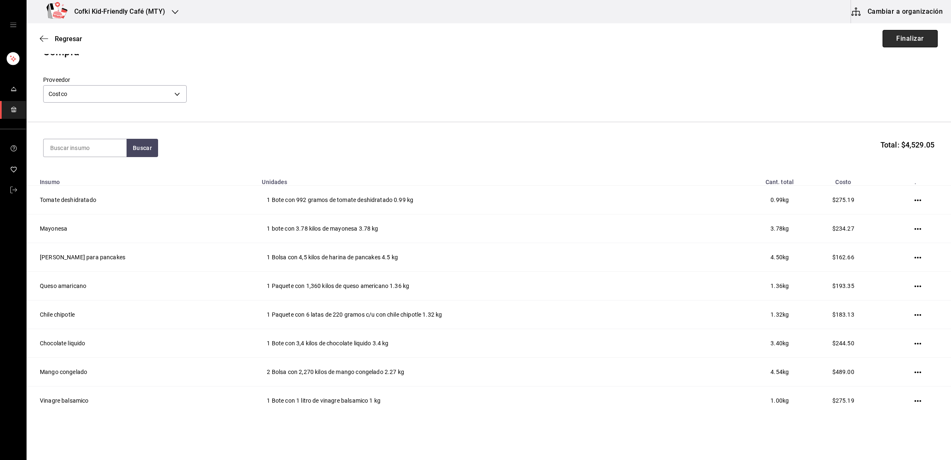
click at [909, 45] on button "Finalizar" at bounding box center [910, 38] width 55 height 17
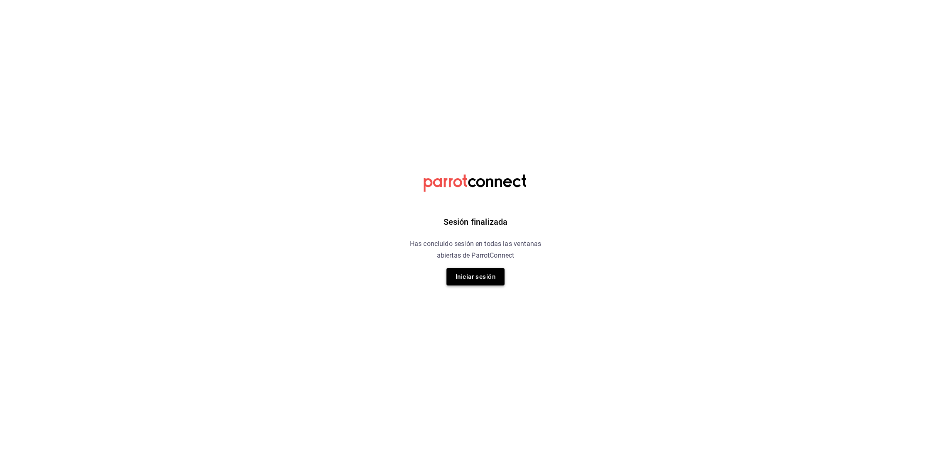
click at [452, 281] on button "Iniciar sesión" at bounding box center [476, 276] width 58 height 17
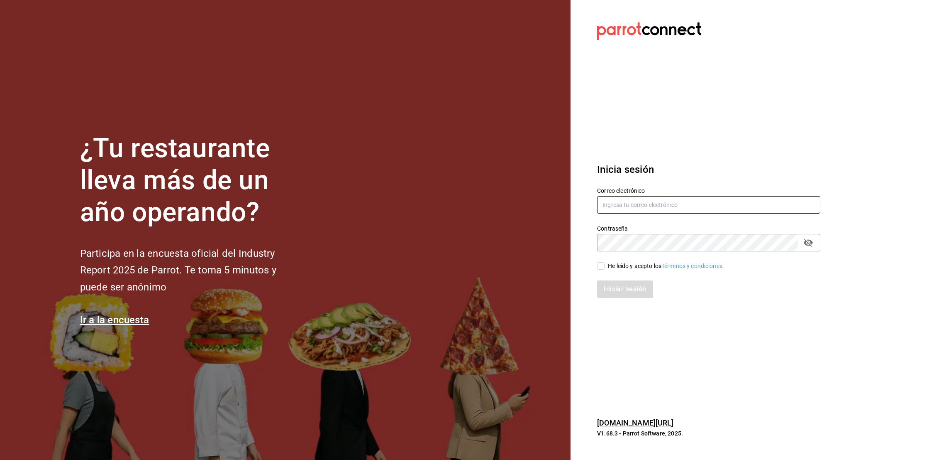
type input "[EMAIL_ADDRESS][DOMAIN_NAME]"
